Goal: Transaction & Acquisition: Purchase product/service

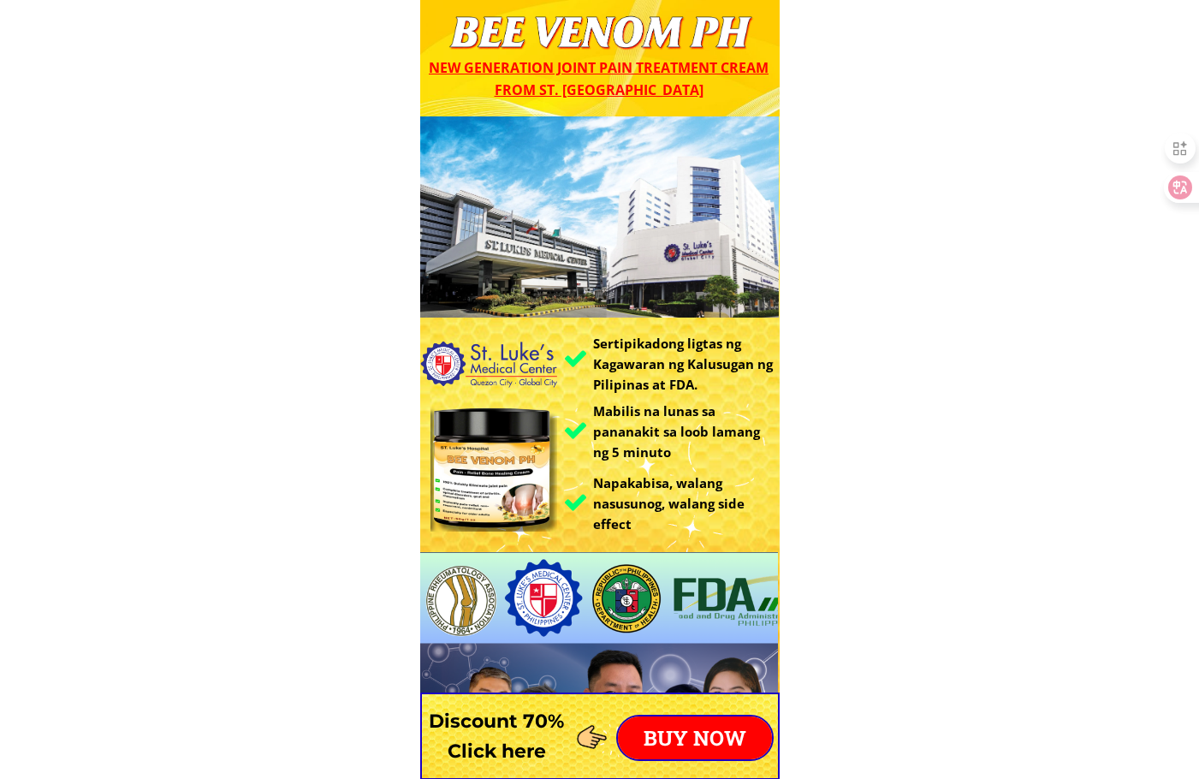
click at [692, 745] on p "BUY NOW" at bounding box center [695, 737] width 154 height 43
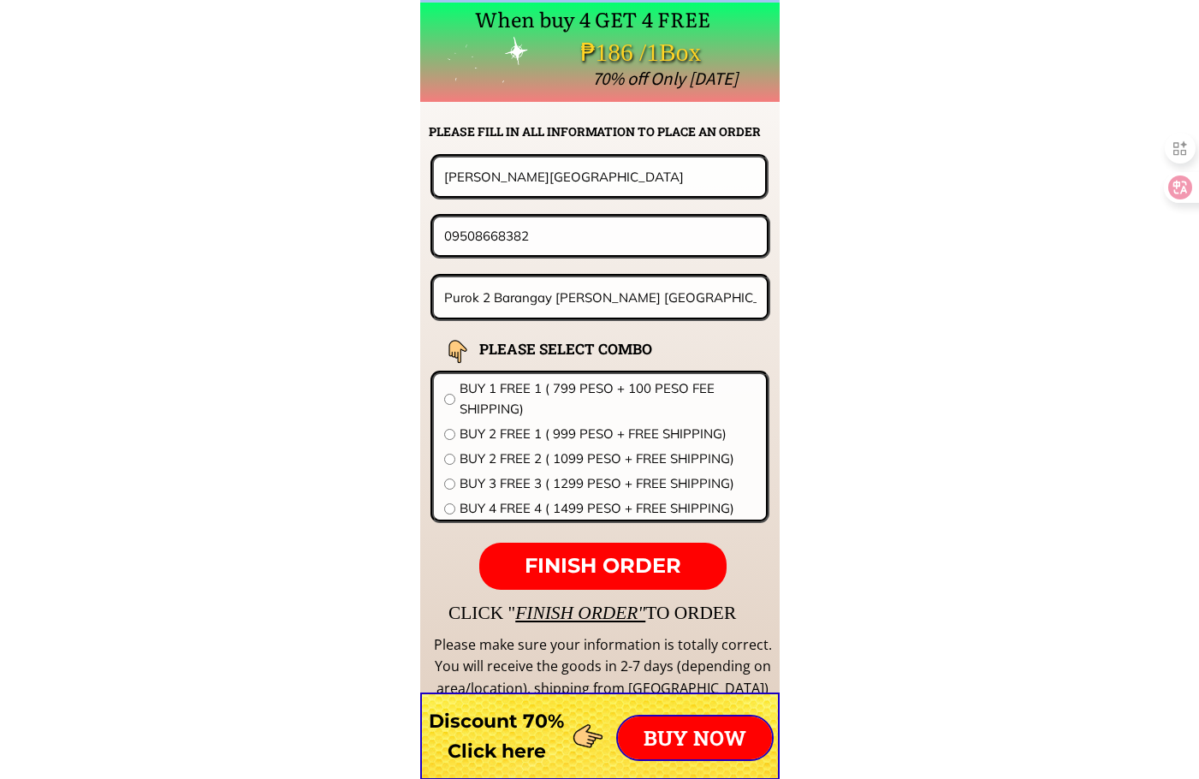
scroll to position [13425, 0]
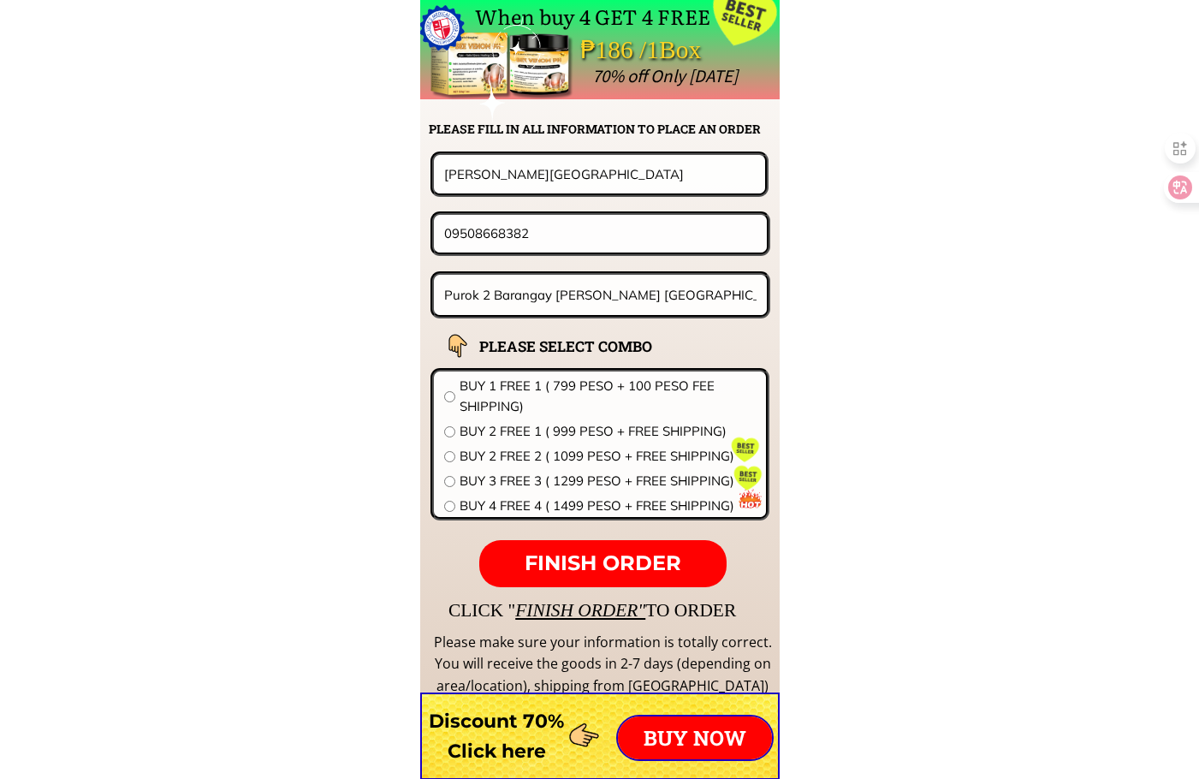
drag, startPoint x: 577, startPoint y: 171, endPoint x: 240, endPoint y: 169, distance: 337.1
paste input "hea Maurin Kyamk"
type input "Rhea Maurin Kyamko"
drag, startPoint x: 552, startPoint y: 232, endPoint x: 175, endPoint y: 232, distance: 376.5
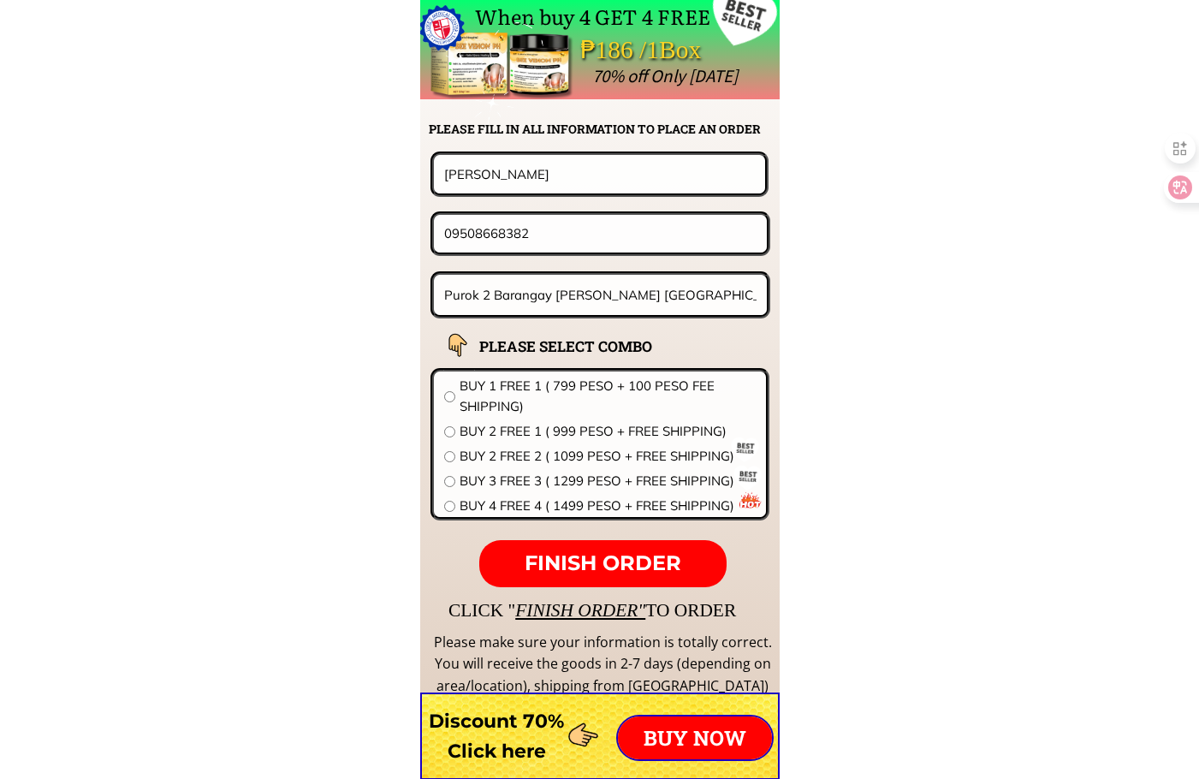
paste input "940795995"
type input "09940795995"
click at [608, 297] on input "Purok 2 Barangay Balud San Roque Northern Samar" at bounding box center [601, 295] width 322 height 40
paste input "Blk2 lot1 eve st., paradise,barangay City Heights, general Santos city"
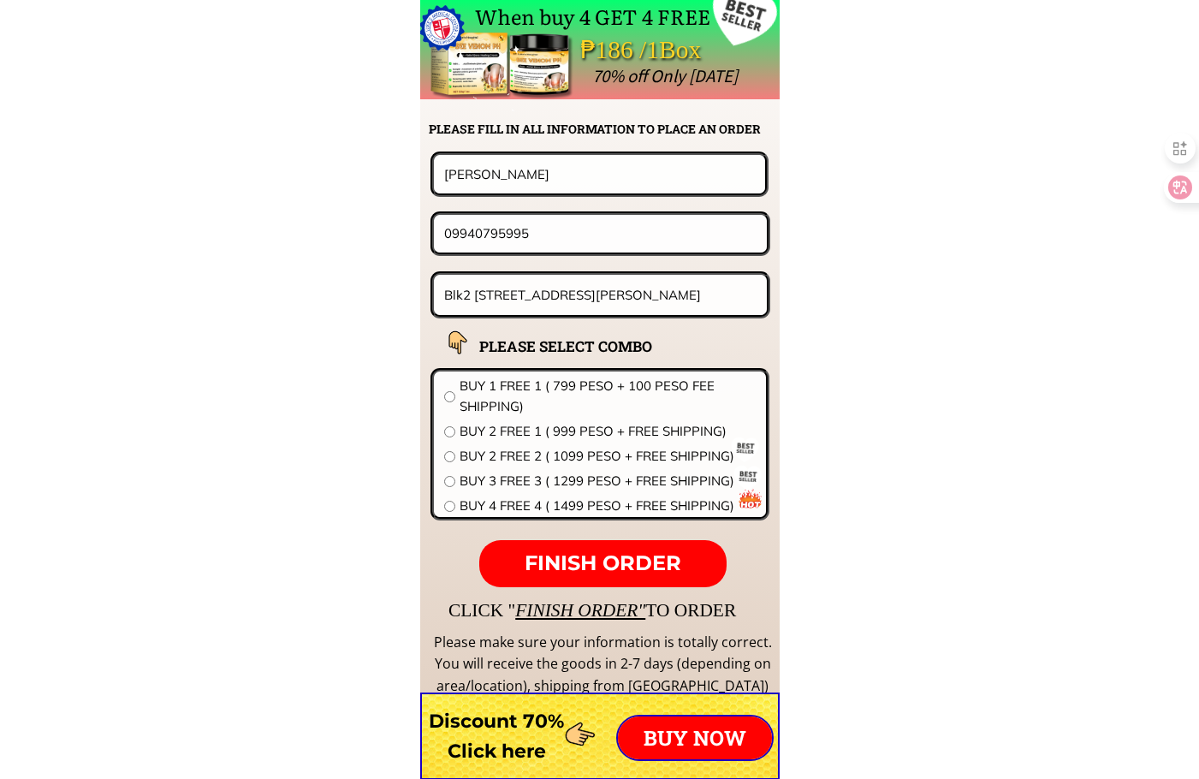
scroll to position [0, 94]
type input "Blk2 lot1 eve st., paradise,barangay City Heights, general Santos city"
click at [541, 393] on span "BUY 1 FREE 1 ( 799 PESO + 100 PESO FEE SHIPPING)" at bounding box center [607, 396] width 296 height 41
radio input "true"
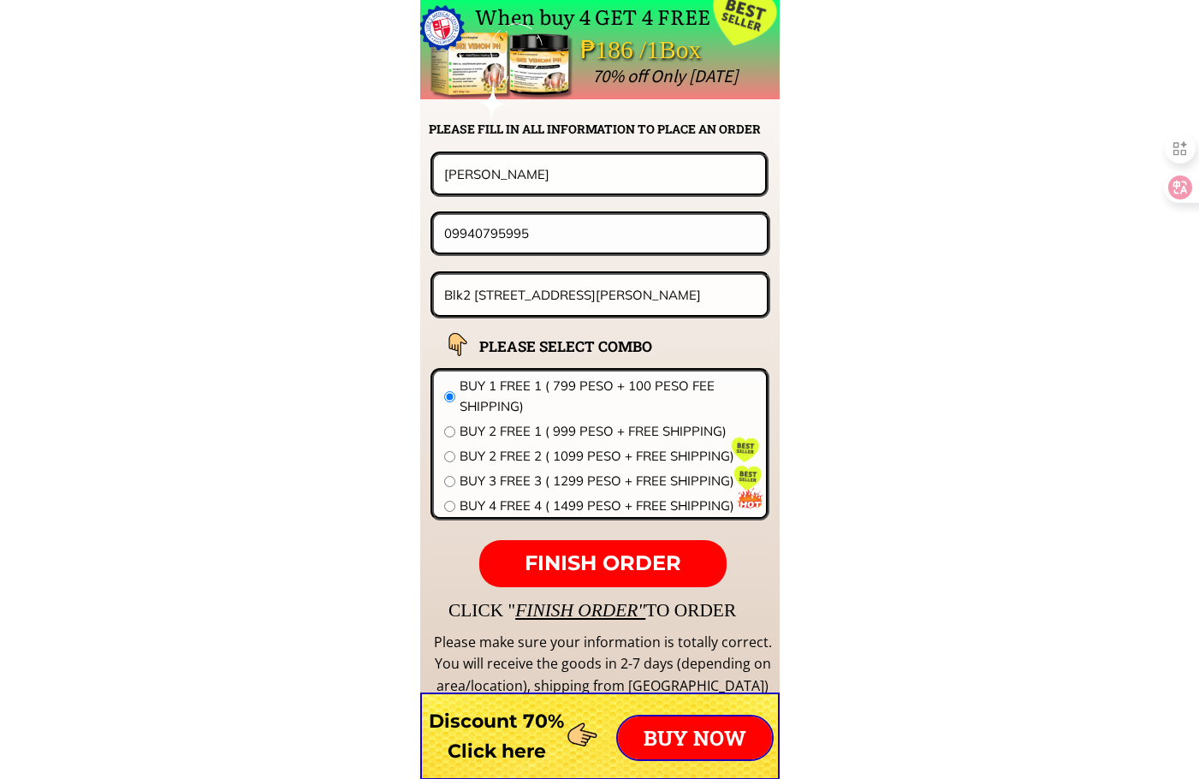
click at [643, 561] on span "FINISH ORDER" at bounding box center [602, 562] width 157 height 25
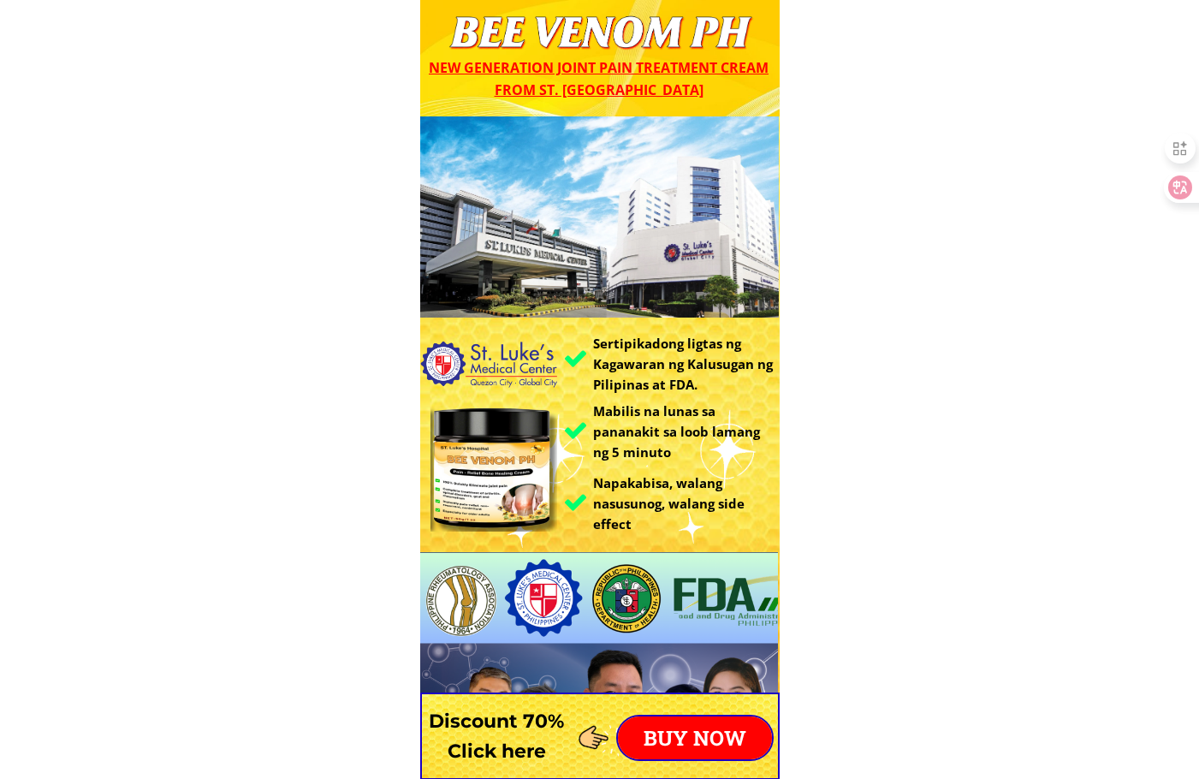
click at [690, 750] on p "BUY NOW" at bounding box center [695, 737] width 154 height 43
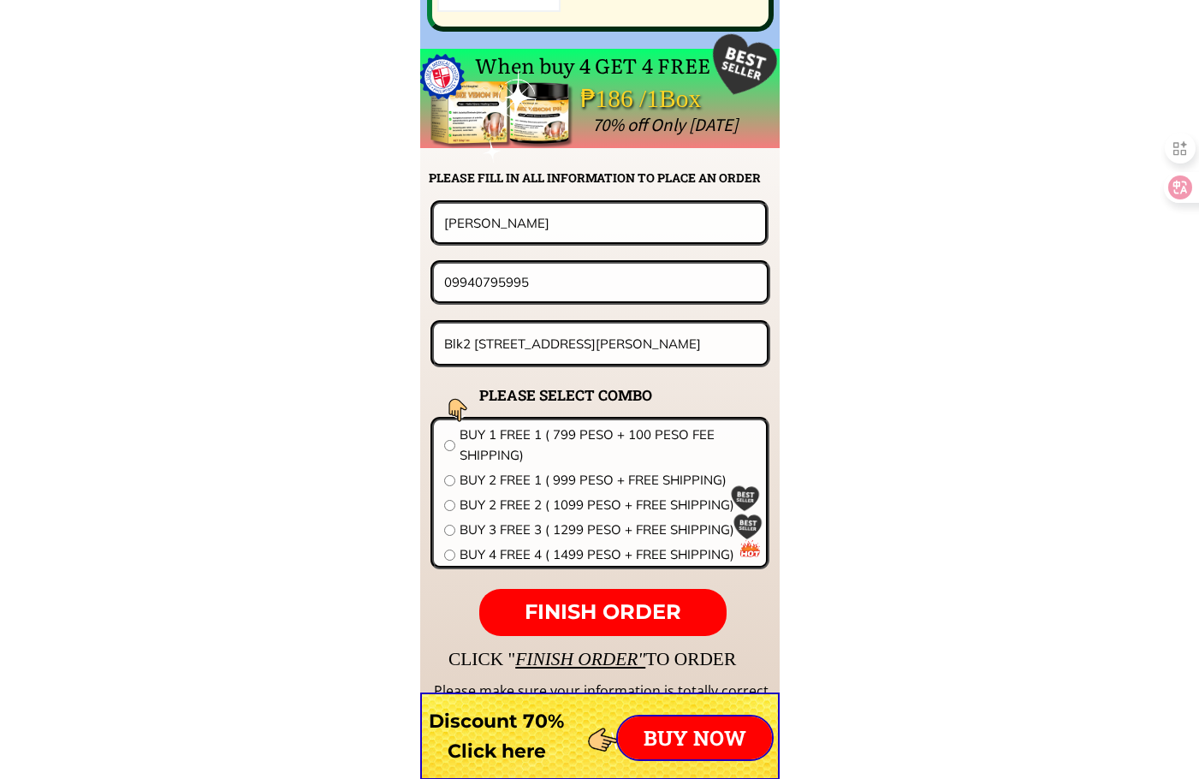
scroll to position [13425, 0]
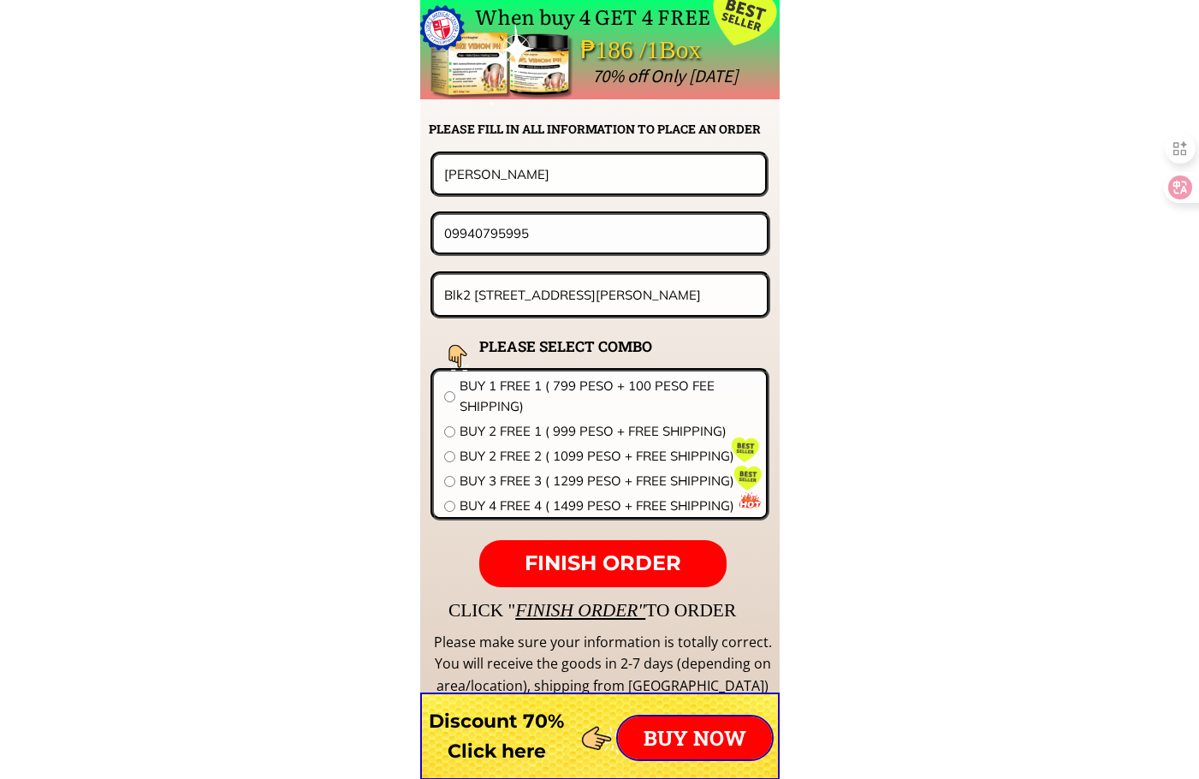
drag, startPoint x: 592, startPoint y: 179, endPoint x: 9, endPoint y: 162, distance: 582.9
paste input "ogelio Tadeo Trinidad"
type input "Rogelio Tadeo Trinidad"
click at [547, 305] on input "Blk2 lot1 eve st., paradise,barangay City Heights, general Santos city" at bounding box center [601, 295] width 322 height 40
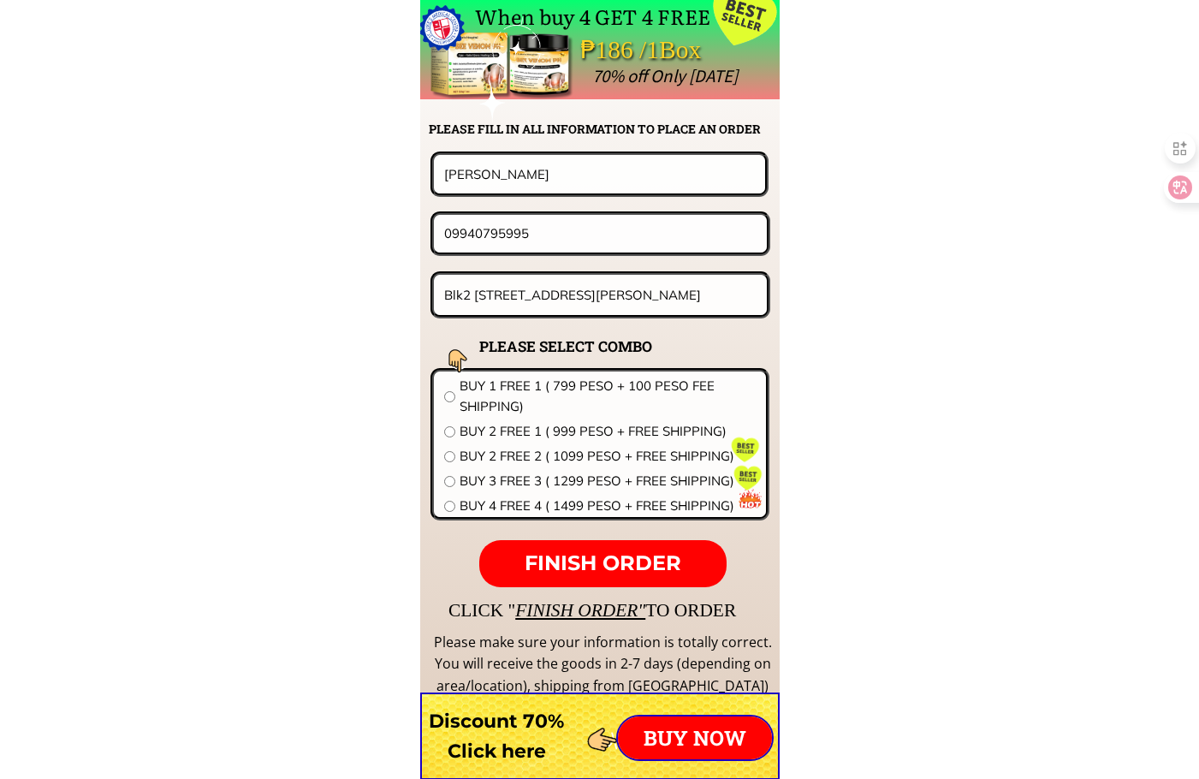
click at [548, 258] on form "FINISH ORDER Rogelio Tadeo Trinidad 09940795995 Blk2 lot1 eve st., paradise,bar…" at bounding box center [493, 369] width 554 height 436
click at [559, 242] on input "09940795995" at bounding box center [600, 233] width 321 height 37
paste input "05-594-4000"
type input "09055944000"
click at [578, 294] on input "Blk2 lot1 eve st., paradise,barangay City Heights, general Santos city" at bounding box center [601, 295] width 322 height 40
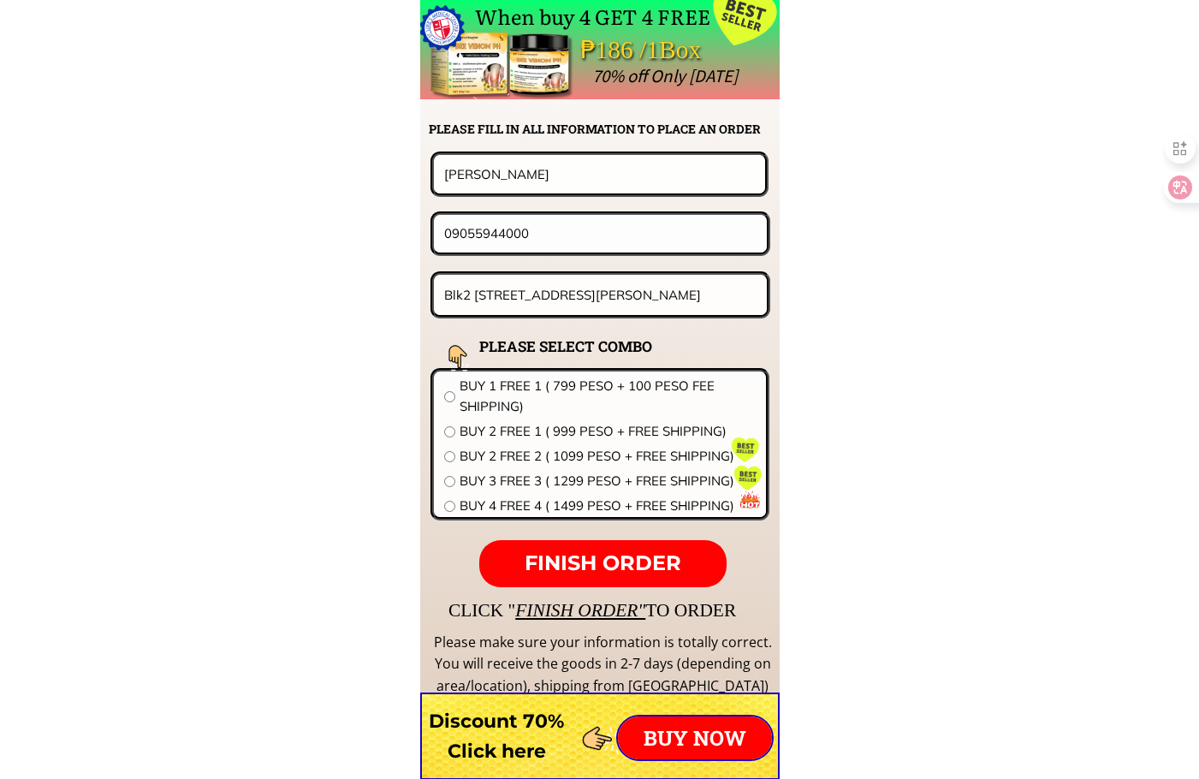
paste input "917Sacred Heart Holy. Family Vill.Bagumbayan taguig"
type input "917Sacred Heart Holy. Family Vill.Bagumbayan taguig city"
click at [483, 430] on span "BUY 2 FREE 1 ( 999 PESO + FREE SHIPPING)" at bounding box center [607, 431] width 296 height 21
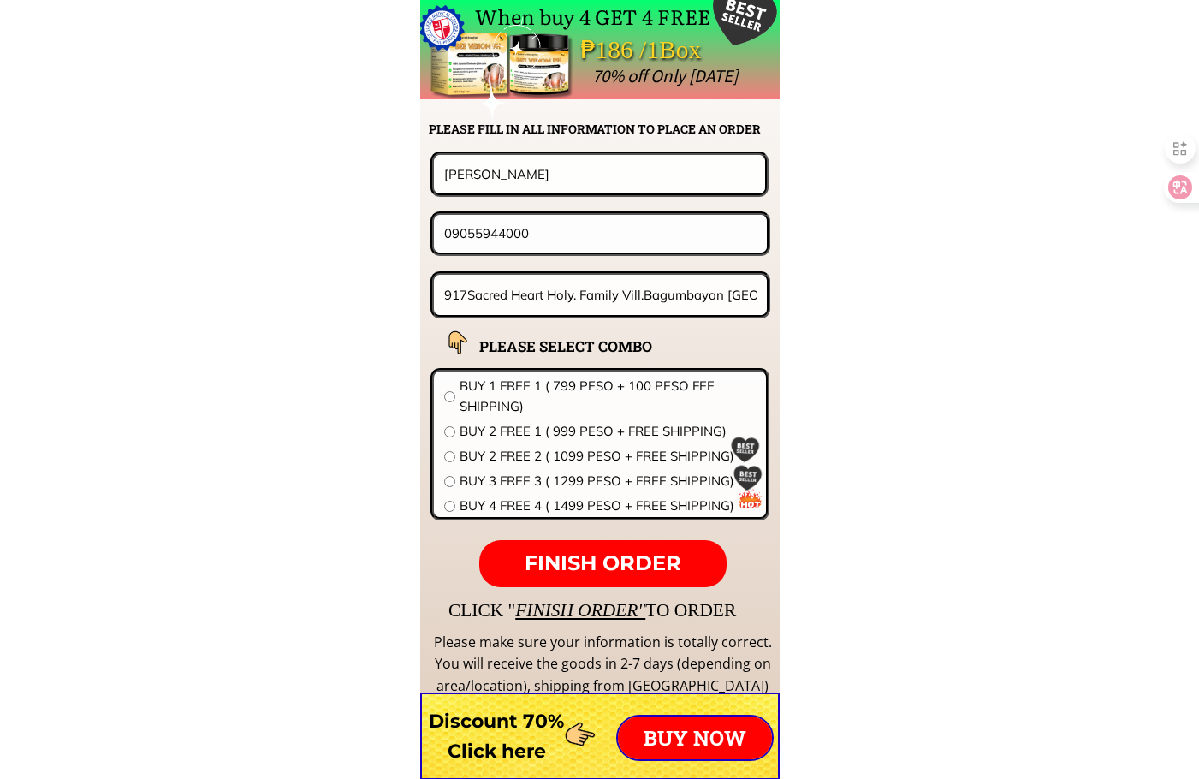
radio input "true"
drag, startPoint x: 607, startPoint y: 300, endPoint x: 104, endPoint y: 281, distance: 503.5
drag, startPoint x: 680, startPoint y: 295, endPoint x: 898, endPoint y: 306, distance: 217.6
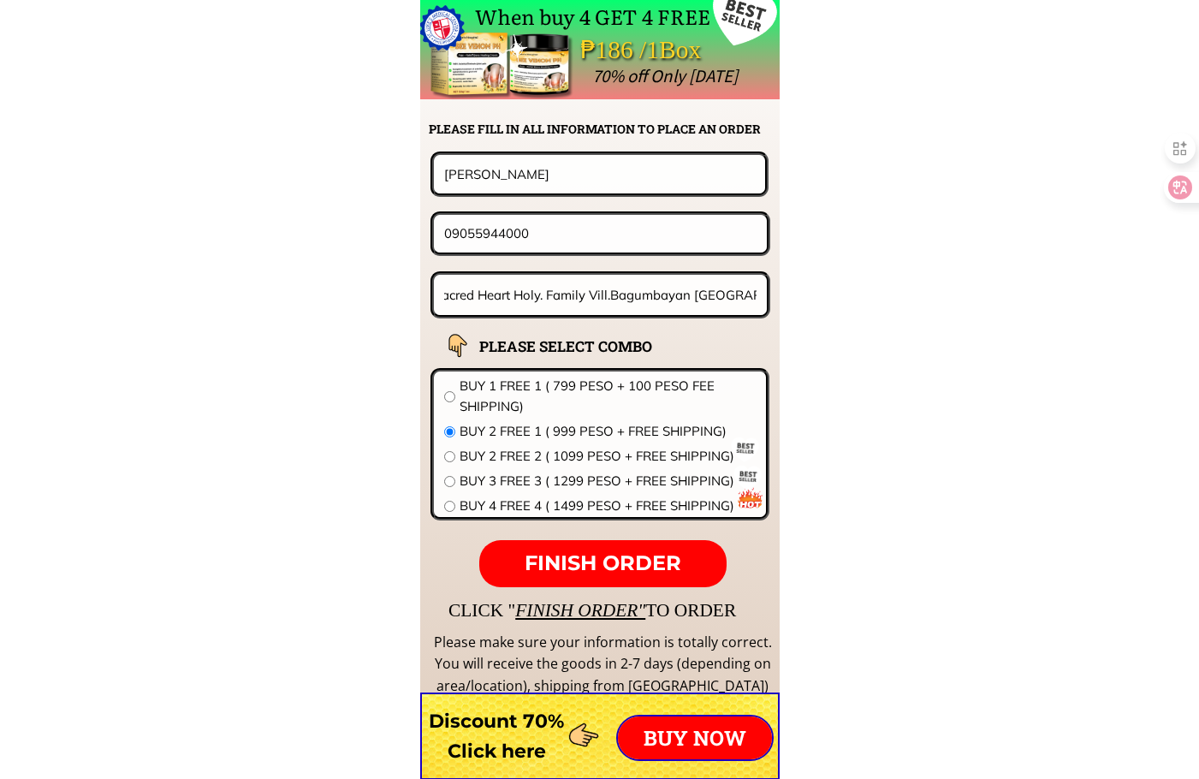
click at [645, 566] on span "FINISH ORDER" at bounding box center [602, 562] width 157 height 25
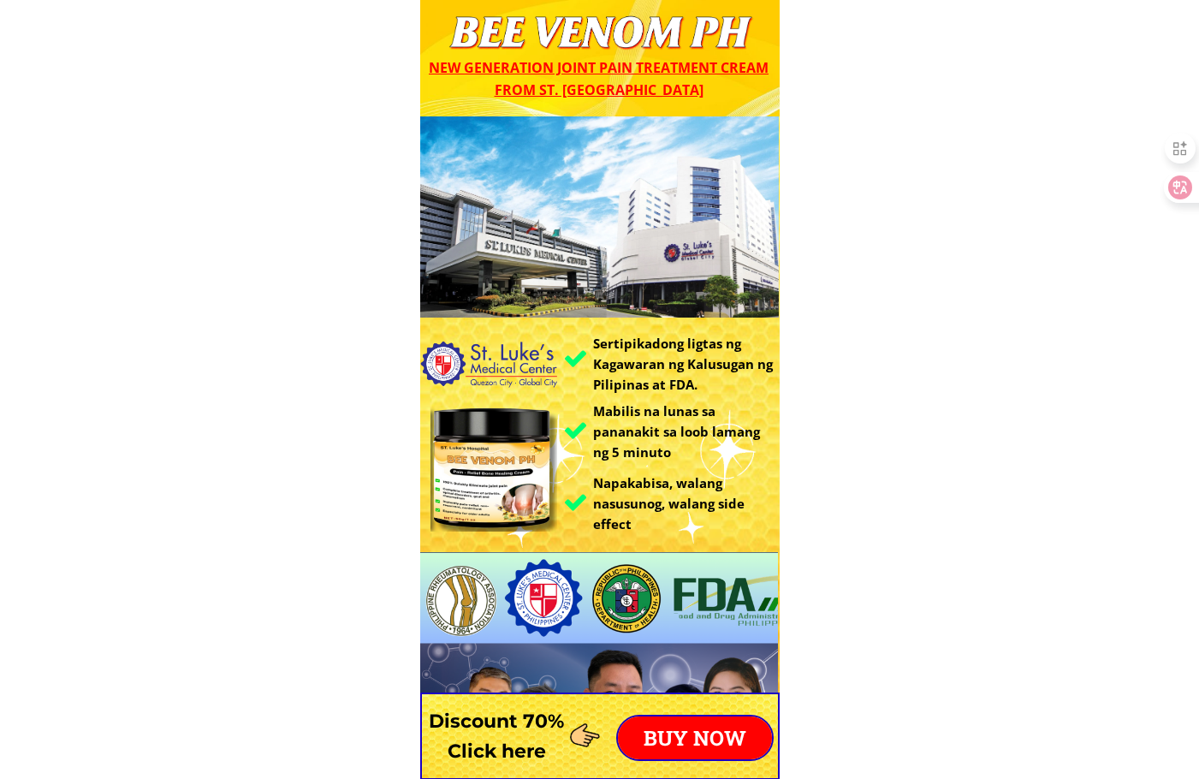
click at [702, 771] on div at bounding box center [599, 735] width 359 height 87
click at [714, 741] on p "BUY NOW" at bounding box center [695, 737] width 154 height 43
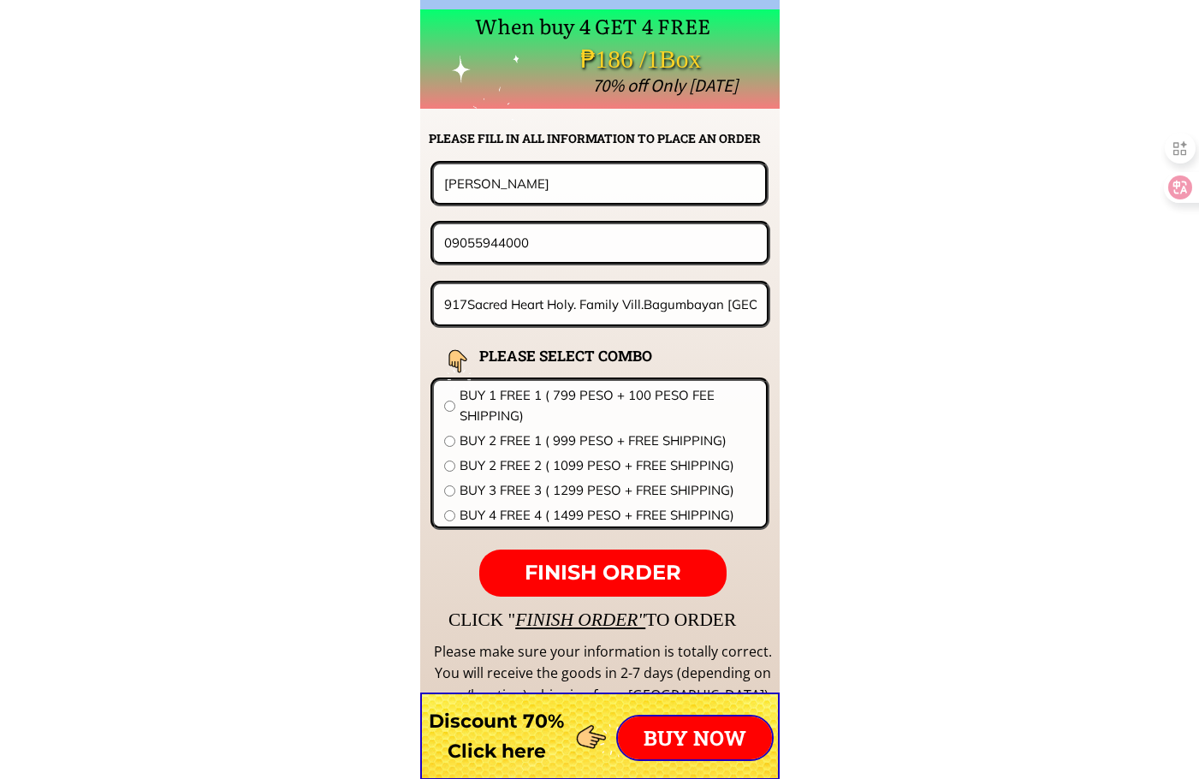
scroll to position [13425, 0]
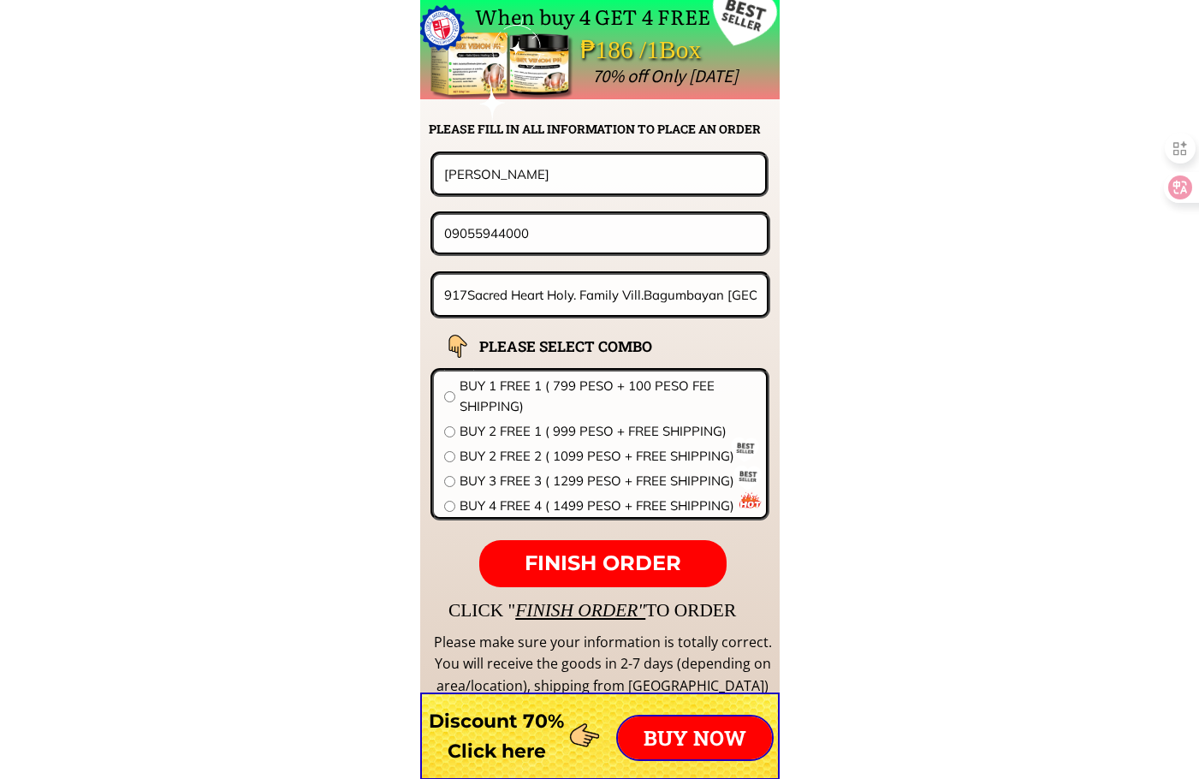
drag, startPoint x: 513, startPoint y: 234, endPoint x: 129, endPoint y: 240, distance: 383.3
paste input "501596165"
type input "09501596165"
drag, startPoint x: 608, startPoint y: 163, endPoint x: 331, endPoint y: 160, distance: 277.2
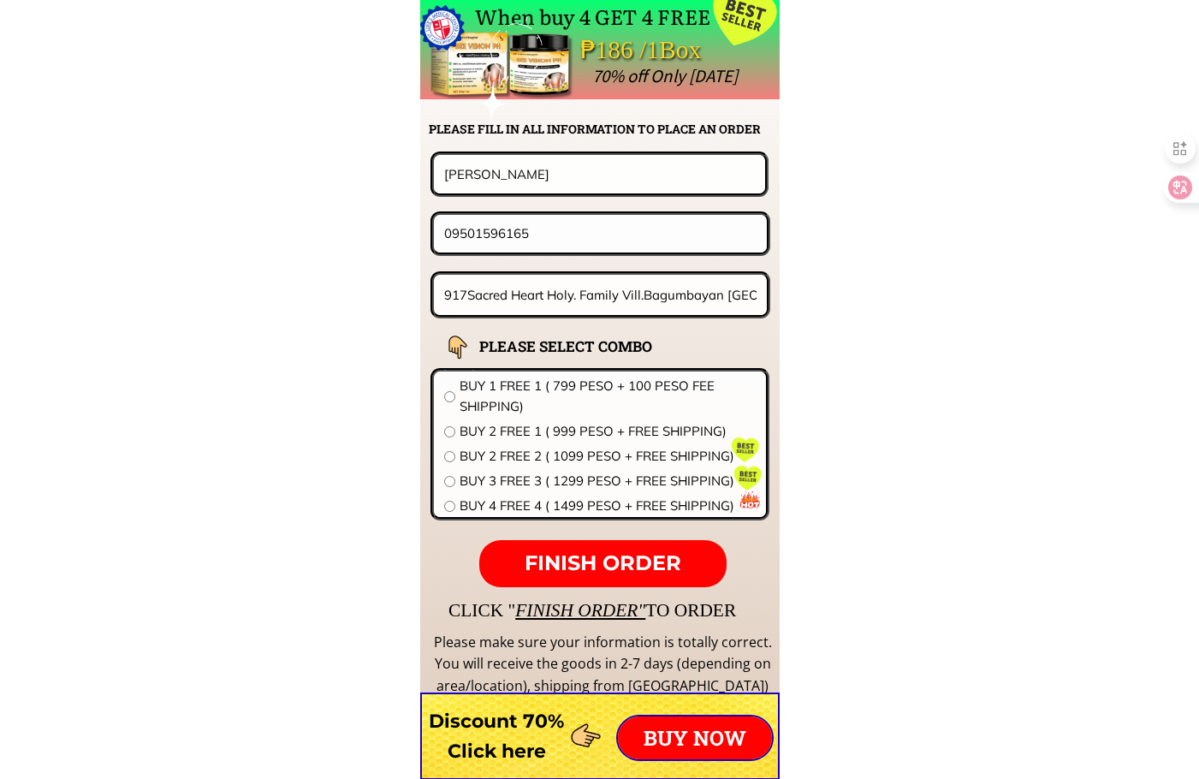
paste input "emedios Palmes"
type input "[PERSON_NAME]"
click at [676, 305] on input "917Sacred Heart Holy. Family Vill.Bagumbayan taguig city" at bounding box center [601, 295] width 322 height 40
paste input "Brgy.catig dueñas Iloilo"
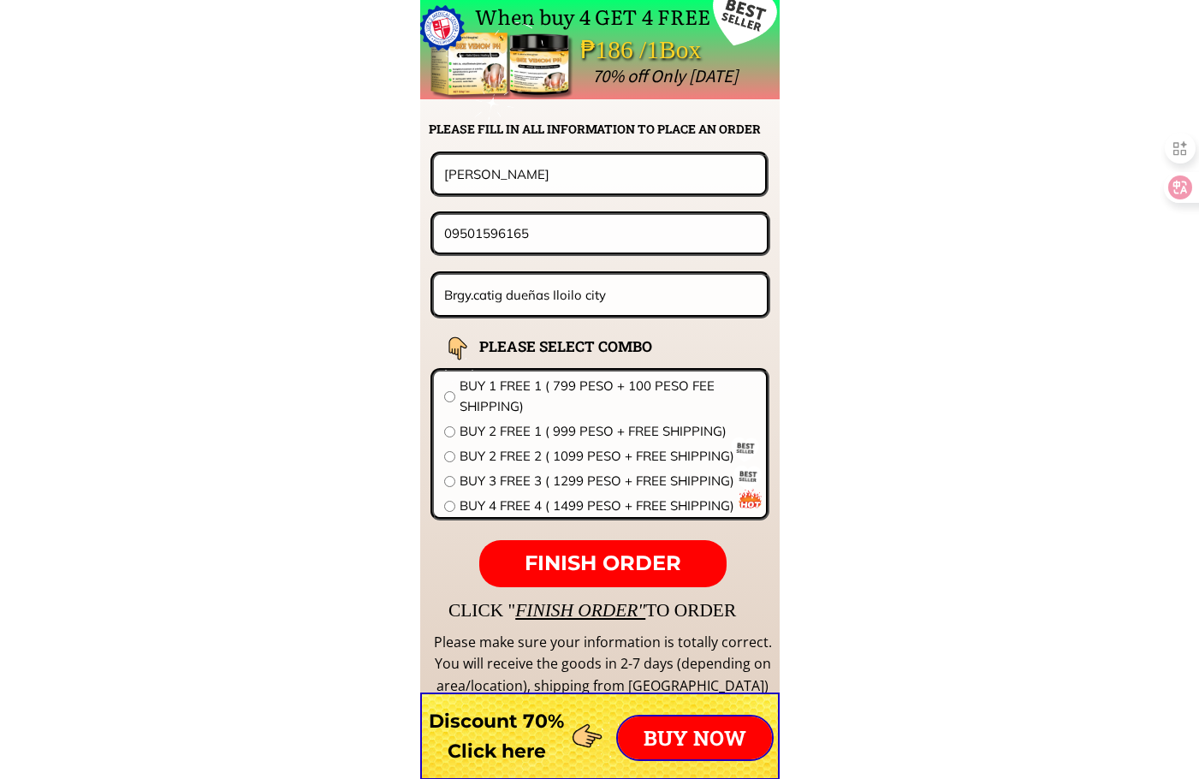
type input "Brgy.catig dueñas Iloilo city"
click at [543, 388] on span "BUY 1 FREE 1 ( 799 PESO + 100 PESO FEE SHIPPING)" at bounding box center [607, 396] width 296 height 41
radio input "true"
click at [588, 549] on p "FINISH ORDER" at bounding box center [602, 564] width 246 height 48
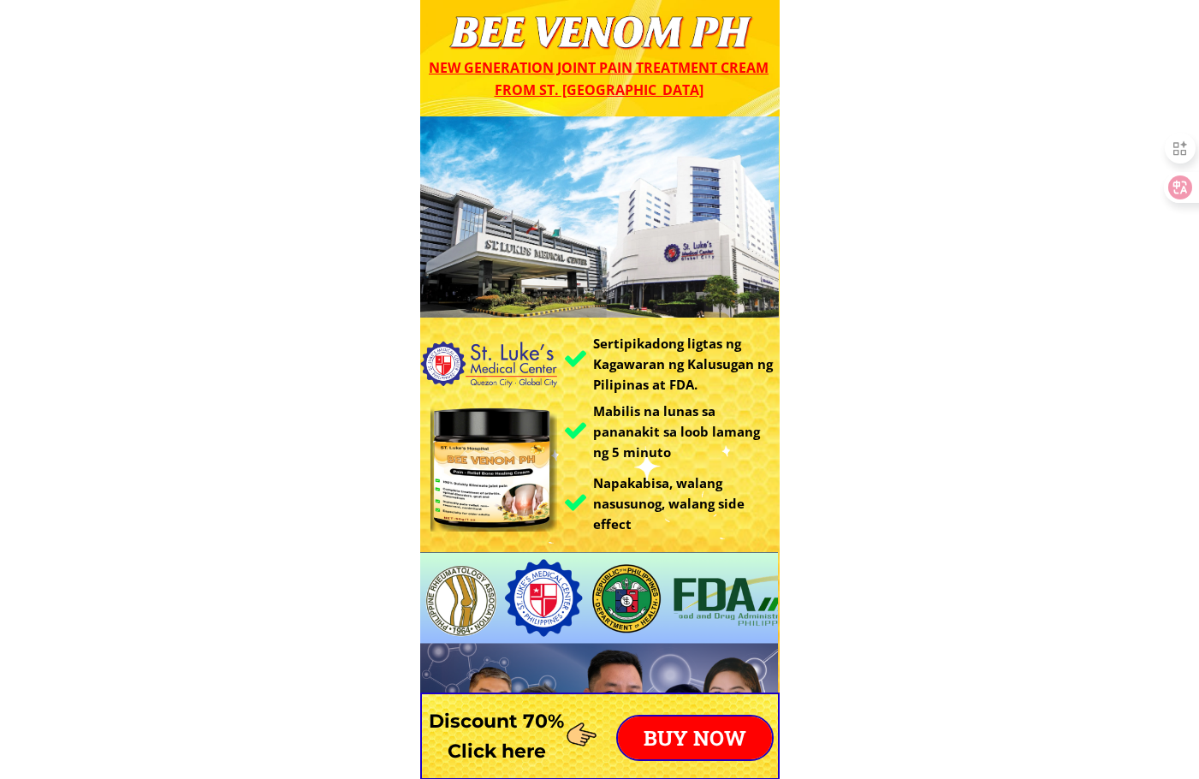
click at [720, 722] on p "BUY NOW" at bounding box center [695, 737] width 154 height 43
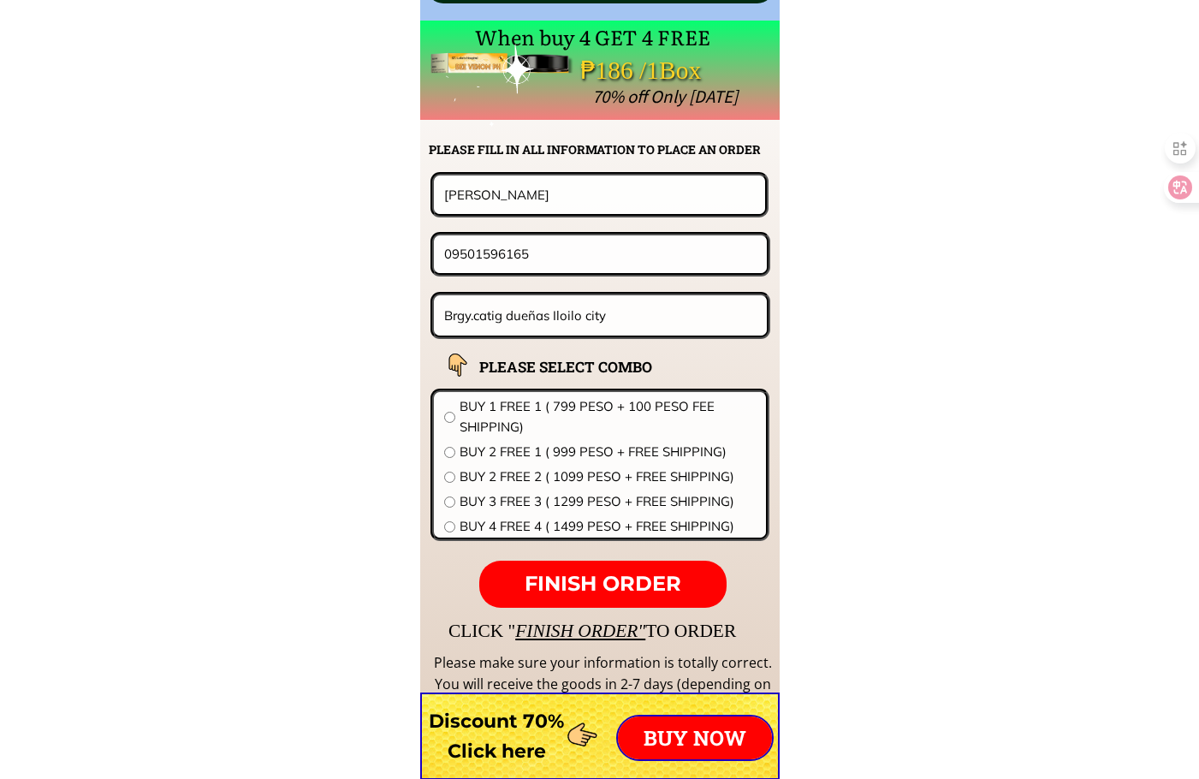
scroll to position [13425, 0]
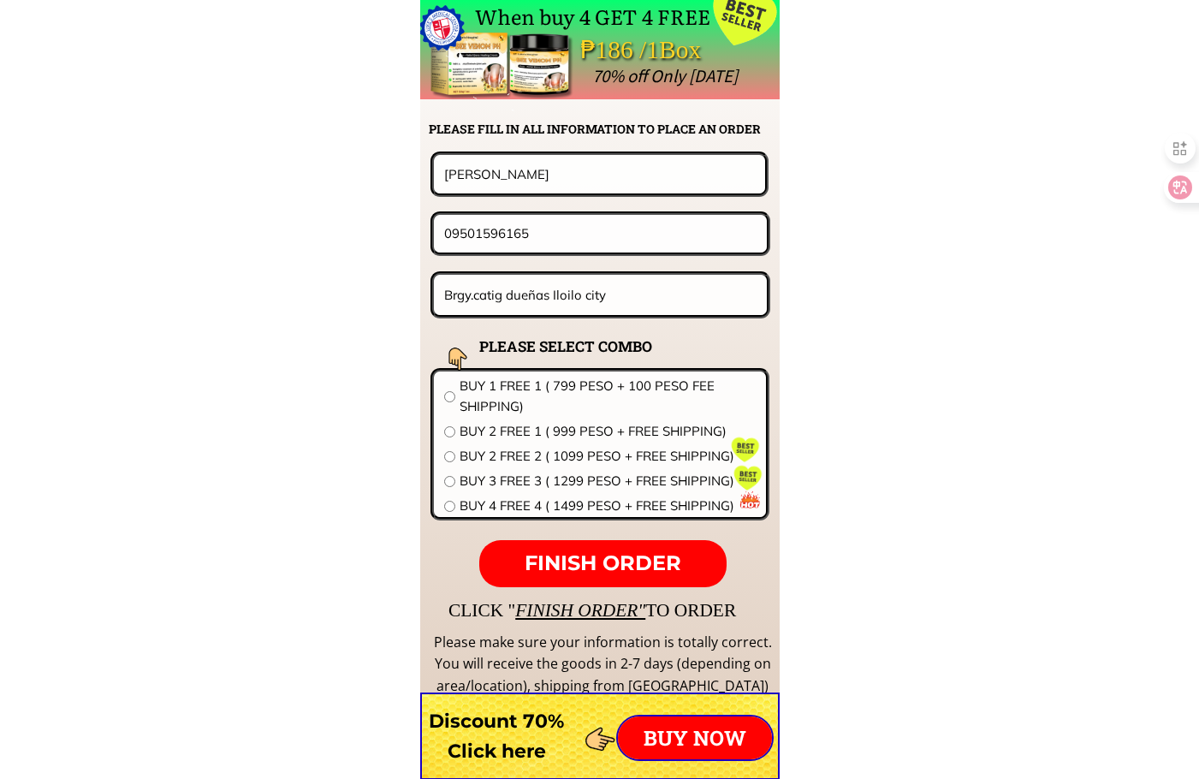
drag, startPoint x: 567, startPoint y: 234, endPoint x: 258, endPoint y: 248, distance: 309.2
drag, startPoint x: 599, startPoint y: 305, endPoint x: 272, endPoint y: 285, distance: 327.5
click at [541, 295] on input "Brgy.catig dueñas Iloilo city" at bounding box center [601, 295] width 322 height 40
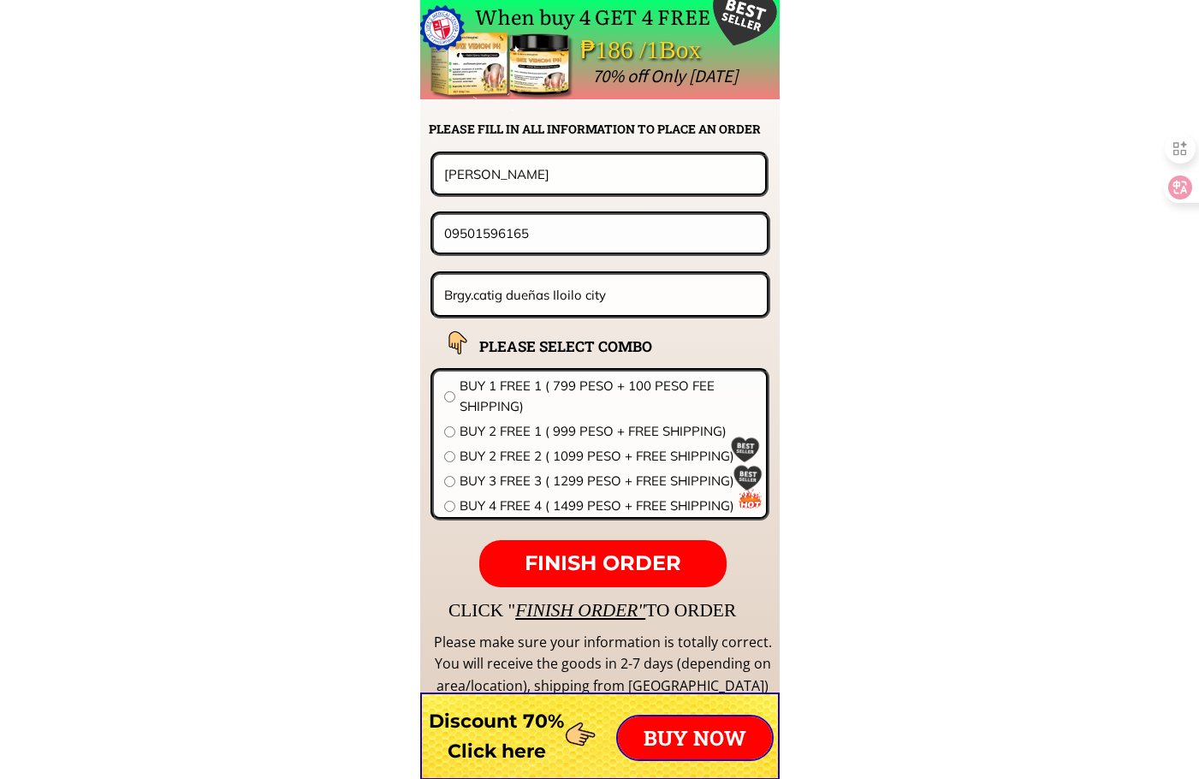
drag, startPoint x: 612, startPoint y: 294, endPoint x: 160, endPoint y: 287, distance: 451.8
paste input "[STREET_ADDRESS][PERSON_NAME] subdivision"
type input "[STREET_ADDRESS][PERSON_NAME] subdivision"
drag, startPoint x: 578, startPoint y: 187, endPoint x: 124, endPoint y: 184, distance: 453.5
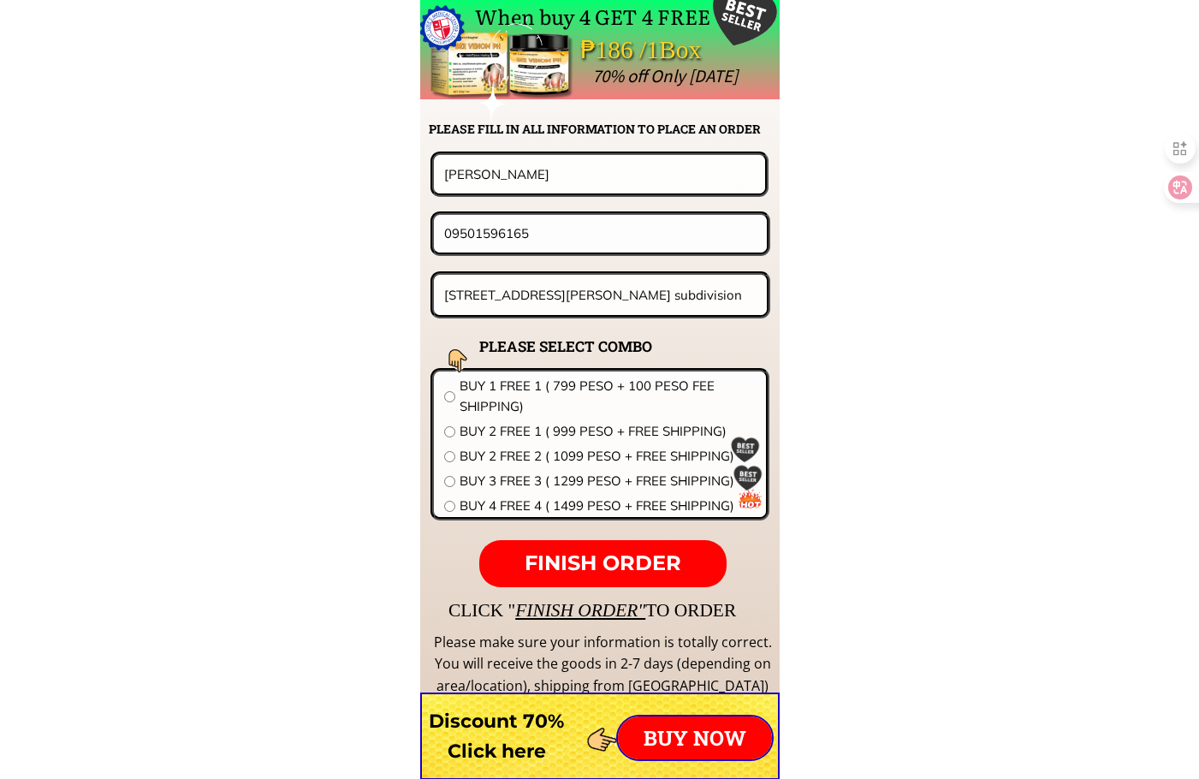
paste input "[PERSON_NAME] [PERSON_NAME]"
type input "[PERSON_NAME] [PERSON_NAME]"
drag, startPoint x: 577, startPoint y: 234, endPoint x: 95, endPoint y: 230, distance: 481.7
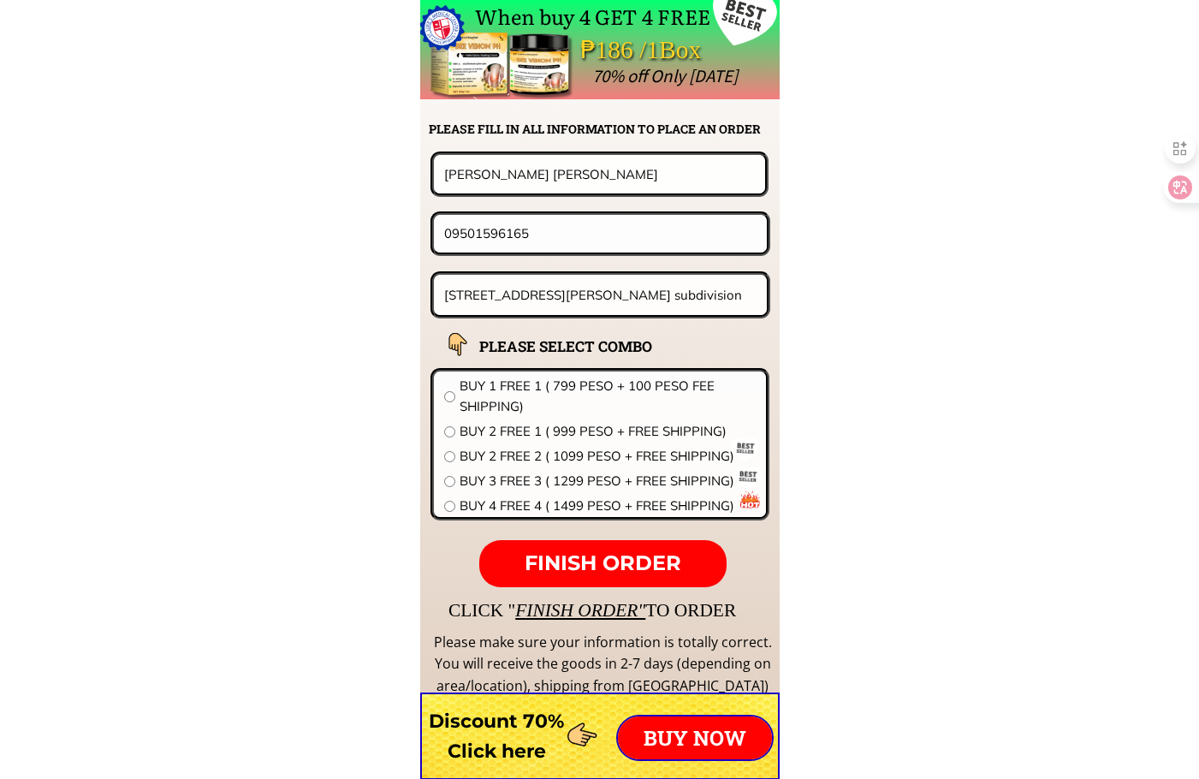
paste input "30802376"
type input "09308023765"
click at [479, 429] on span "BUY 2 FREE 1 ( 999 PESO + FREE SHIPPING)" at bounding box center [607, 431] width 296 height 21
radio input "true"
click at [599, 554] on span "FINISH ORDER" at bounding box center [602, 562] width 157 height 25
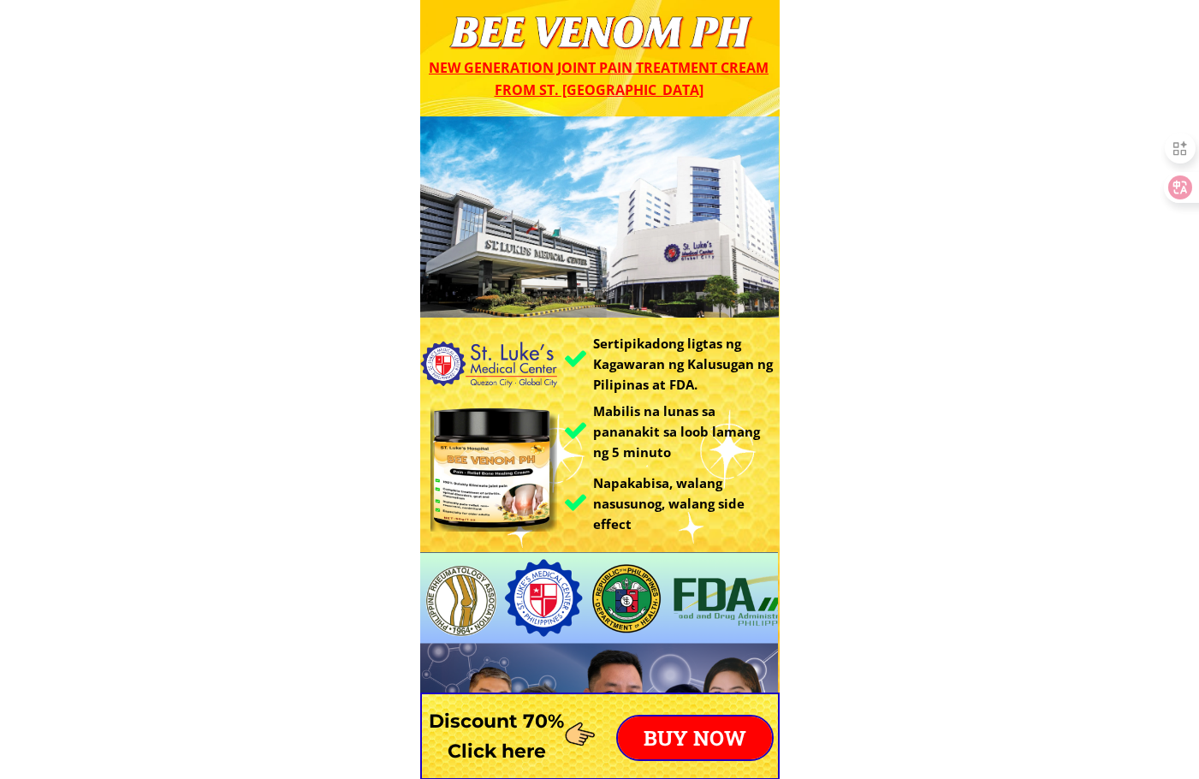
click at [687, 721] on p "BUY NOW" at bounding box center [695, 737] width 154 height 43
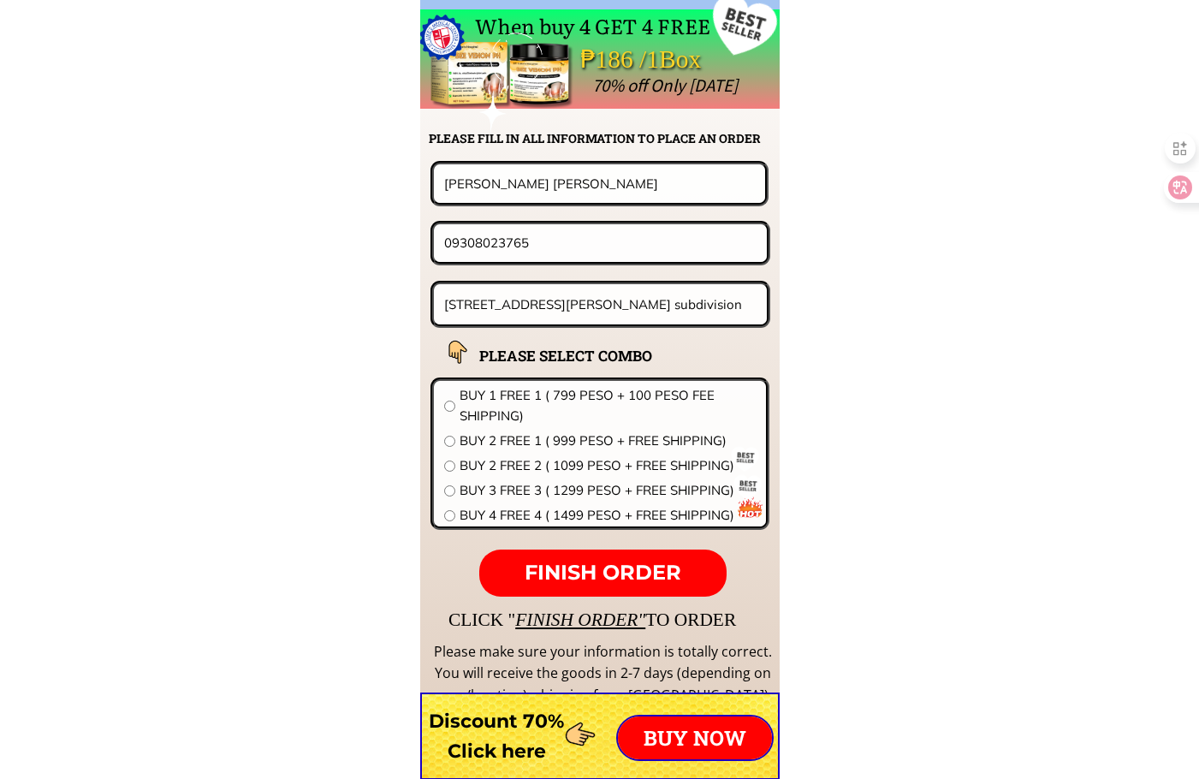
scroll to position [13425, 0]
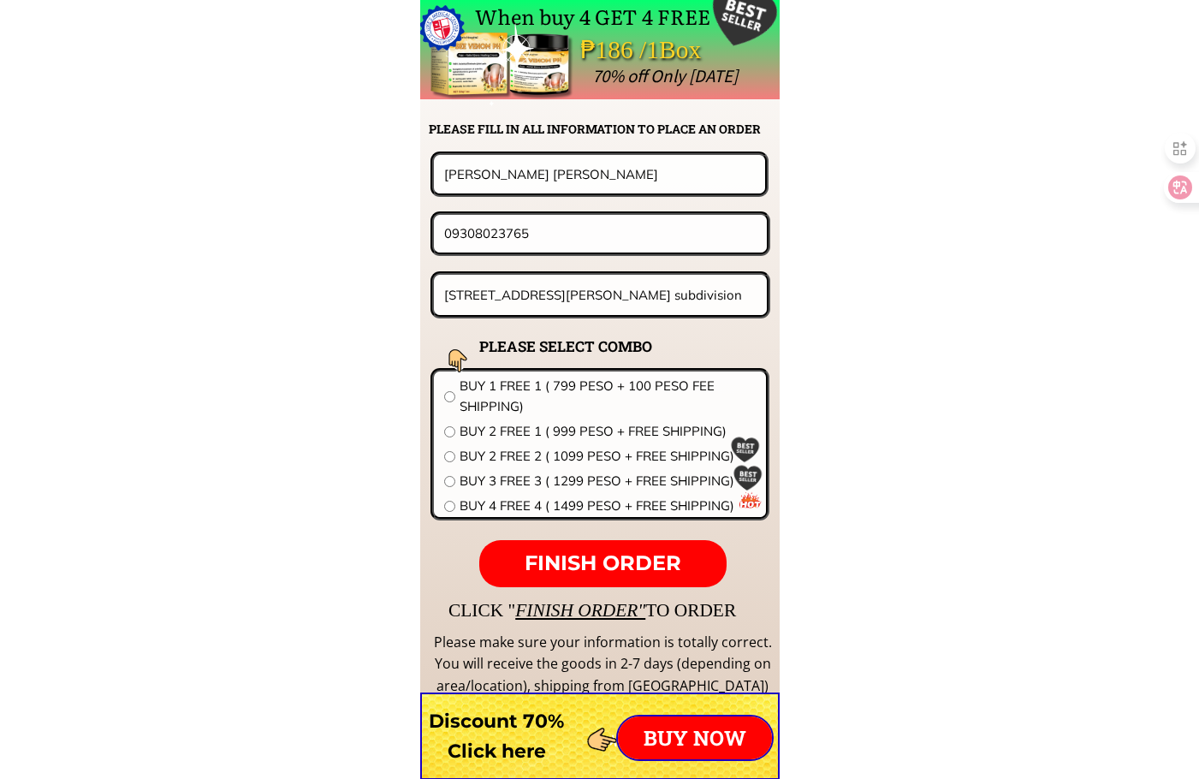
drag, startPoint x: 518, startPoint y: 180, endPoint x: 60, endPoint y: 173, distance: 457.8
paste input "ICTORIA SILVERO"
type input "[PERSON_NAME]"
drag, startPoint x: 560, startPoint y: 236, endPoint x: -1, endPoint y: 209, distance: 561.9
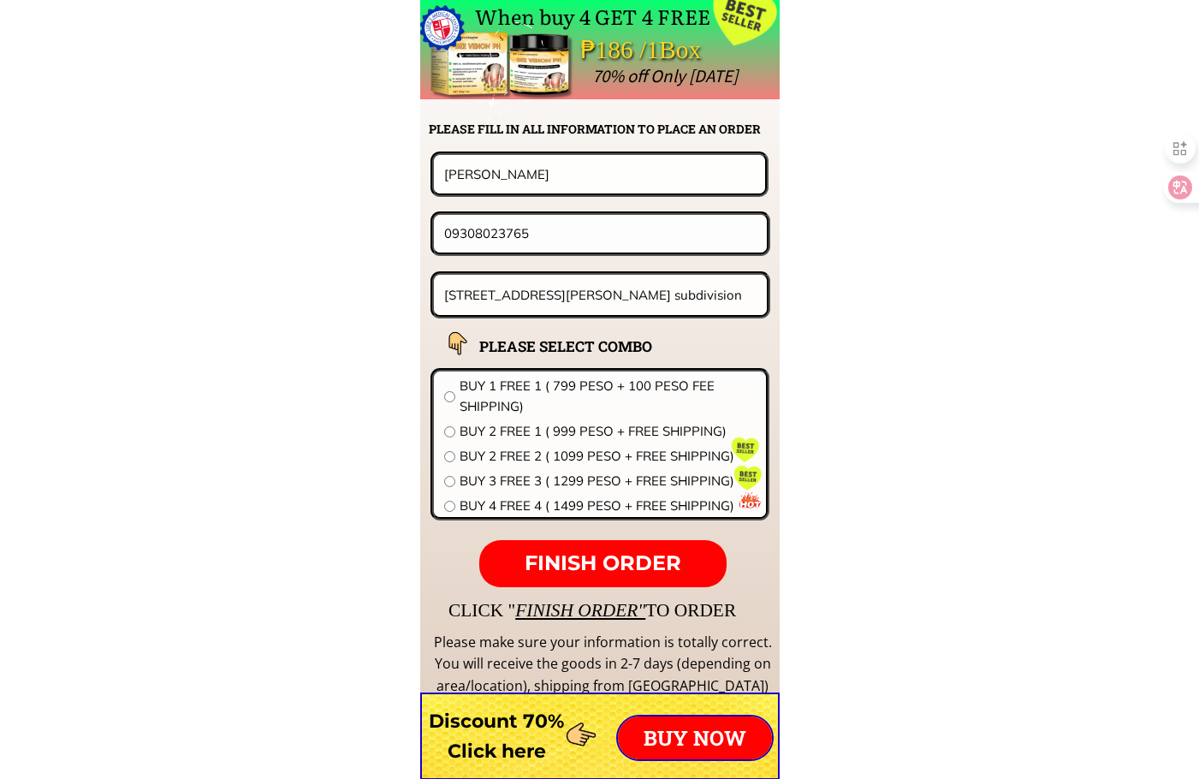
paste input "61829573"
type input "09361829573"
click at [542, 307] on input "[STREET_ADDRESS][PERSON_NAME] subdivision" at bounding box center [601, 295] width 322 height 40
paste input "[GEOGRAPHIC_DATA] [PERSON_NAME][GEOGRAPHIC_DATA] [GEOGRAPHIC_DATA]"
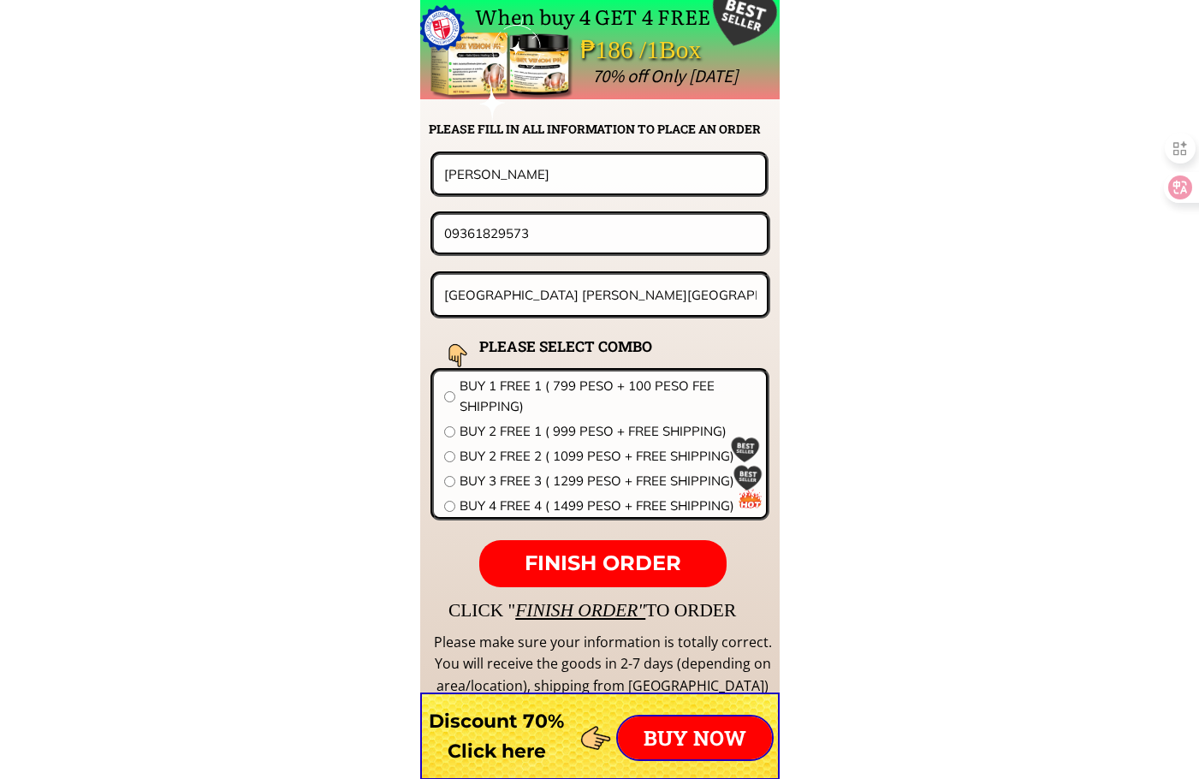
scroll to position [0, 111]
type input "[GEOGRAPHIC_DATA] [PERSON_NAME][GEOGRAPHIC_DATA] [GEOGRAPHIC_DATA]"
click at [483, 390] on div at bounding box center [459, 360] width 61 height 61
click at [475, 394] on span "BUY 1 FREE 1 ( 799 PESO + 100 PESO FEE SHIPPING)" at bounding box center [607, 396] width 296 height 41
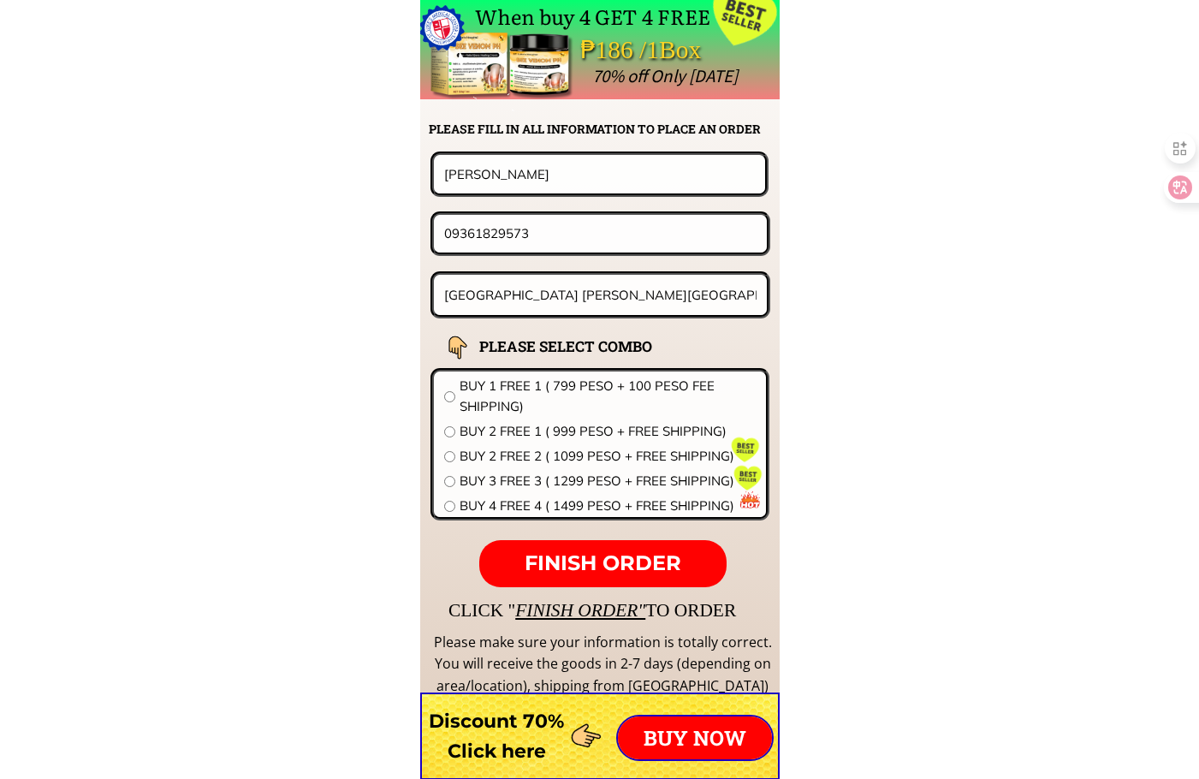
radio input "true"
click at [585, 536] on form "FINISH ORDER [PERSON_NAME] 09361829573 138 [GEOGRAPHIC_DATA] [PERSON_NAME][GEOG…" at bounding box center [493, 369] width 554 height 436
click at [585, 546] on p "FINISH ORDER" at bounding box center [602, 564] width 246 height 48
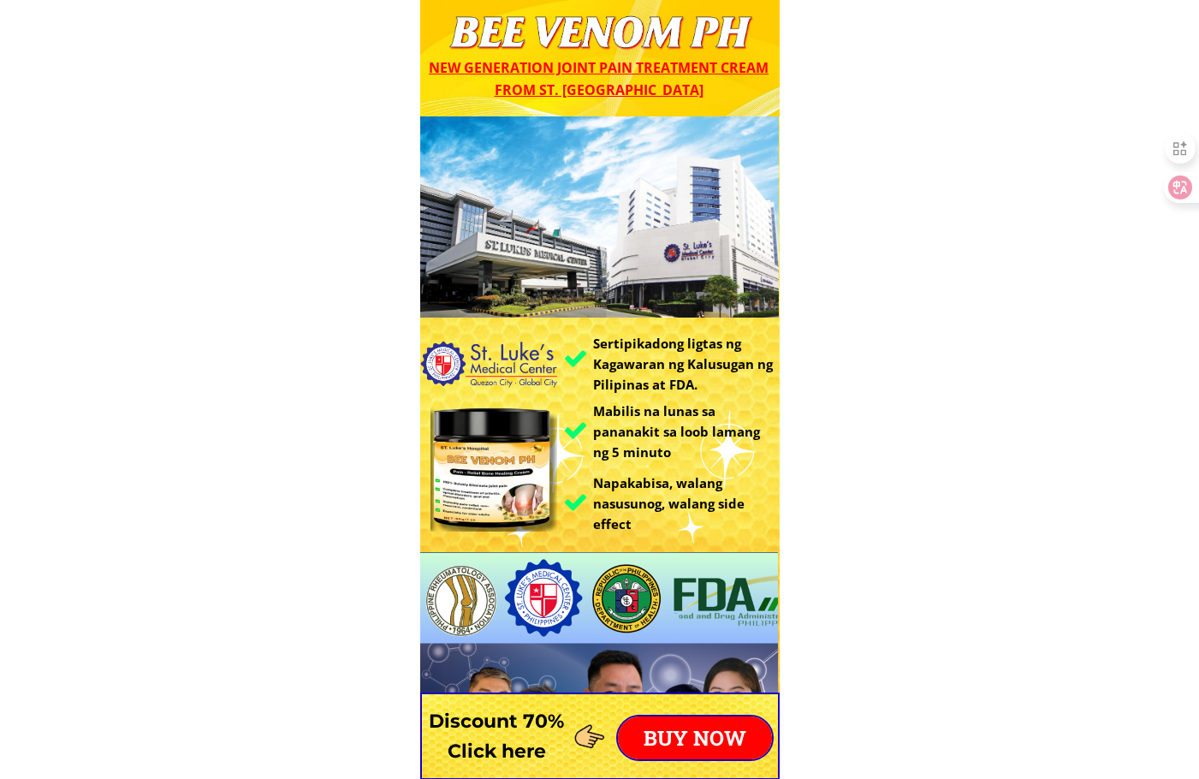
click at [674, 743] on p "BUY NOW" at bounding box center [695, 737] width 154 height 43
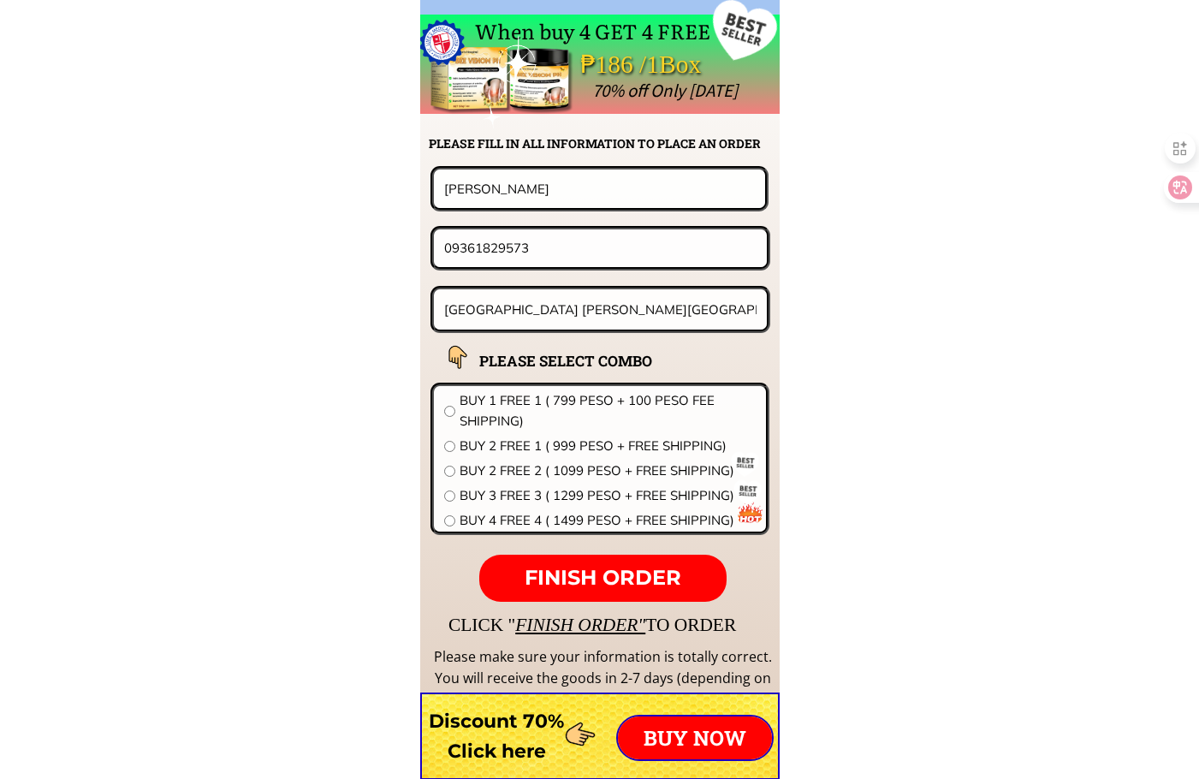
scroll to position [13425, 0]
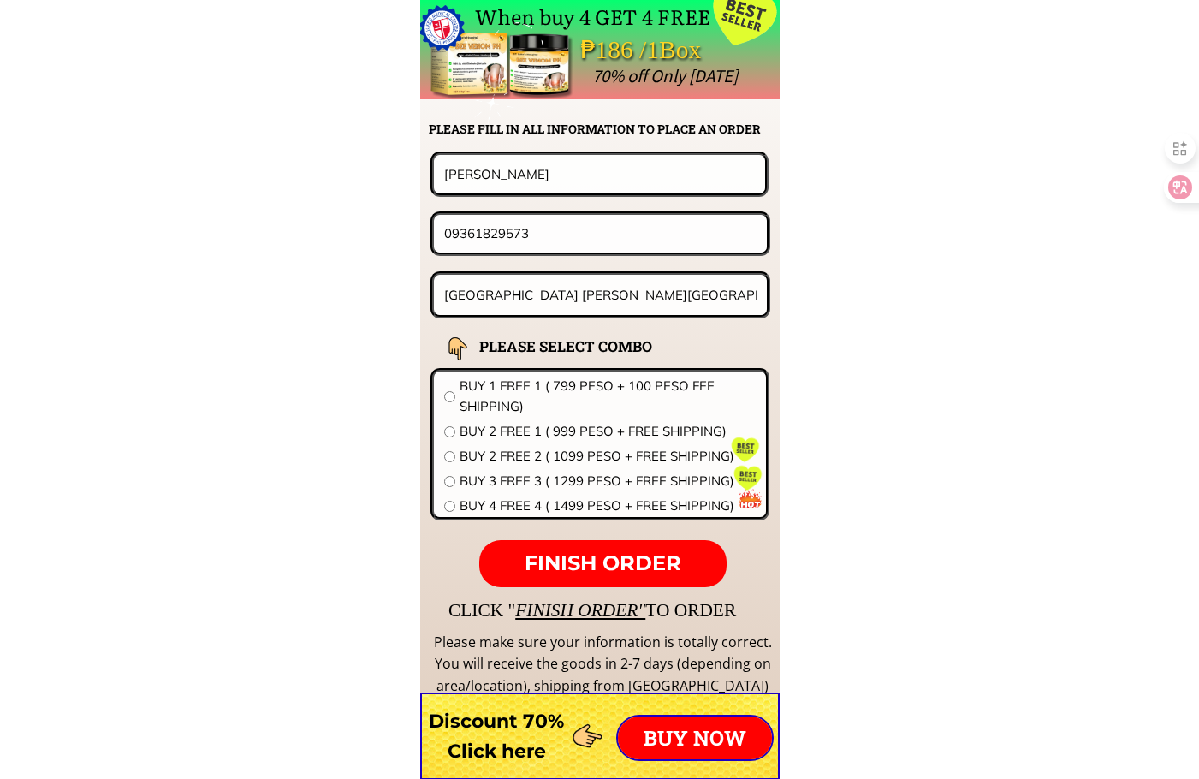
drag, startPoint x: 586, startPoint y: 187, endPoint x: 139, endPoint y: 179, distance: 447.5
paste input "icky [PERSON_NAME]"
type input "[PERSON_NAME] [PERSON_NAME]"
click at [595, 298] on input "[GEOGRAPHIC_DATA] [PERSON_NAME][GEOGRAPHIC_DATA] [GEOGRAPHIC_DATA]" at bounding box center [601, 295] width 322 height 40
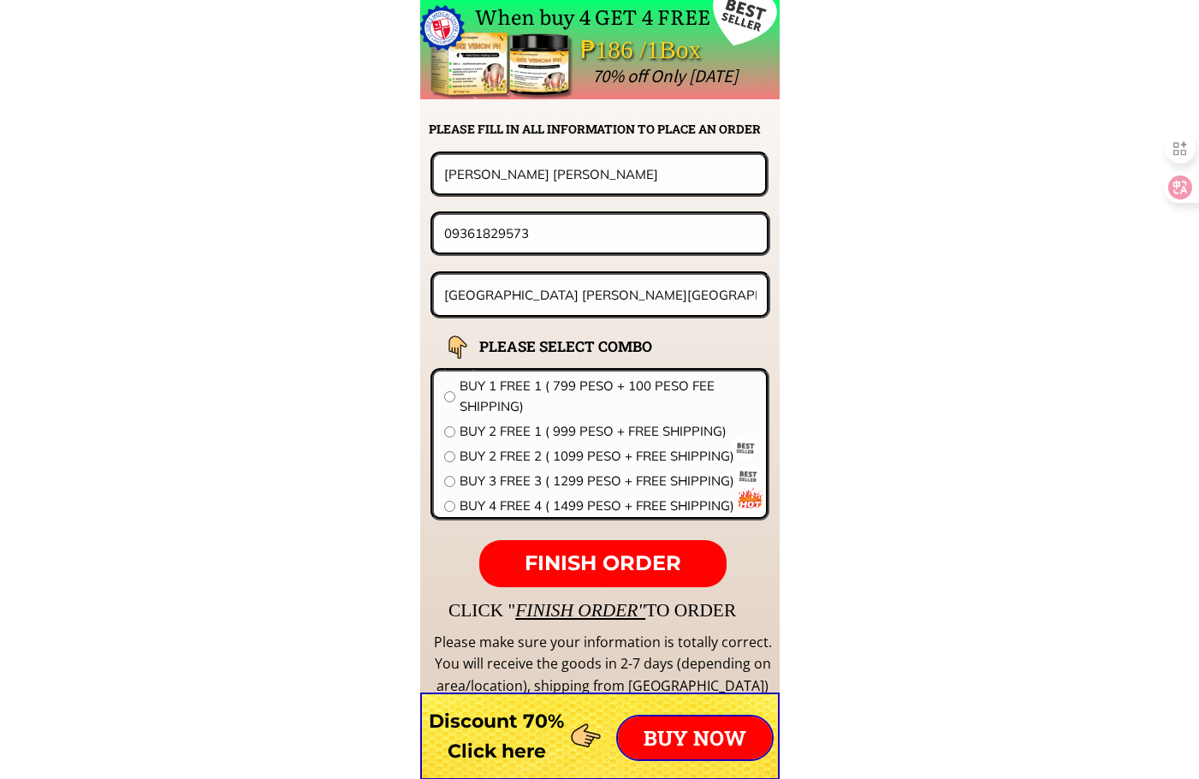
paste input "[STREET_ADDRESS][PERSON_NAME] subdivision"
type input "[STREET_ADDRESS][PERSON_NAME] subdivision"
drag, startPoint x: 515, startPoint y: 236, endPoint x: 373, endPoint y: 248, distance: 142.5
paste input "[PHONE_NUMBER]"
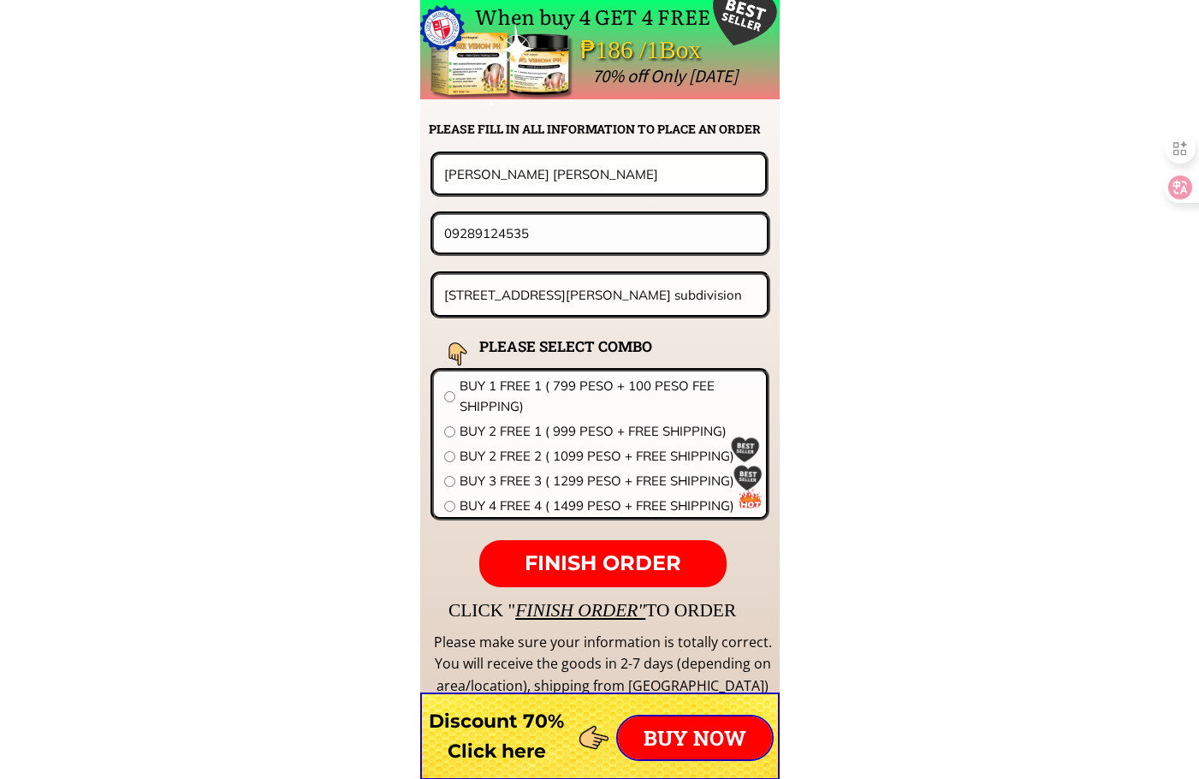
type input "09289124535"
click at [471, 394] on span "BUY 1 FREE 1 ( 799 PESO + 100 PESO FEE SHIPPING)" at bounding box center [607, 396] width 296 height 41
radio input "true"
click at [513, 431] on span "BUY 2 FREE 1 ( 999 PESO + FREE SHIPPING)" at bounding box center [607, 431] width 296 height 21
radio input "true"
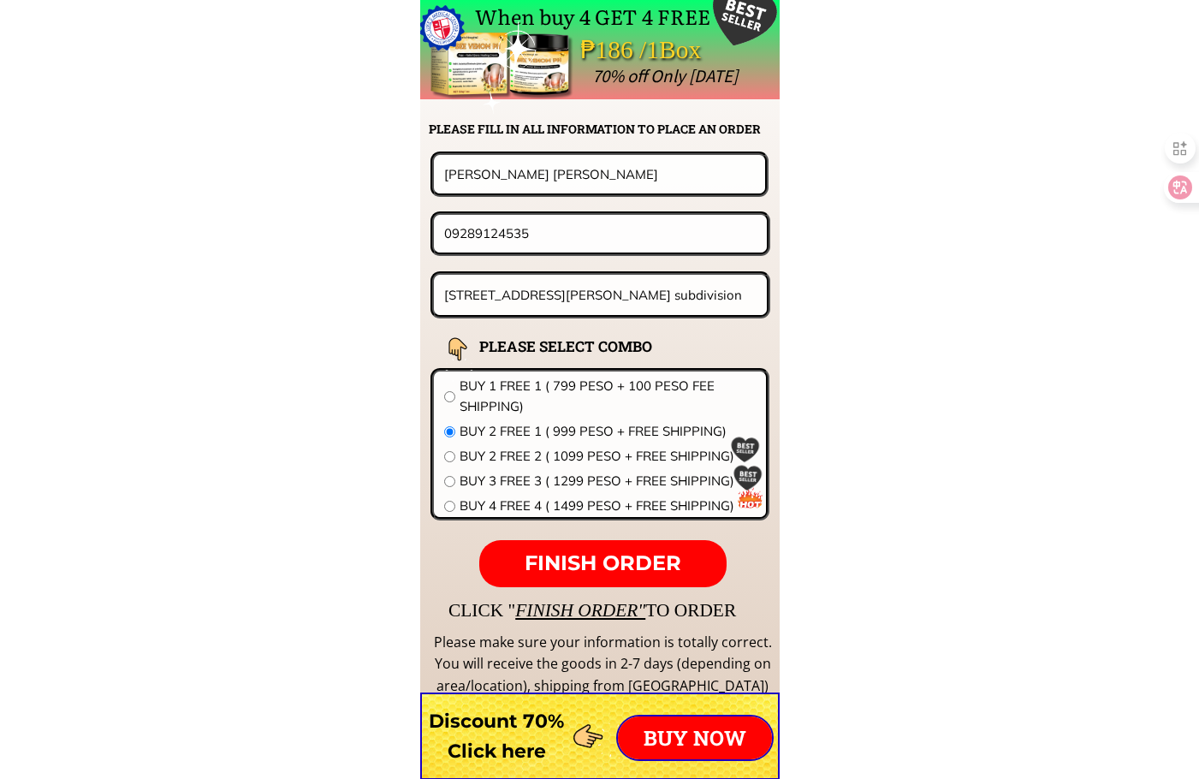
click at [606, 553] on span "FINISH ORDER" at bounding box center [602, 562] width 157 height 25
